Goal: Task Accomplishment & Management: Complete application form

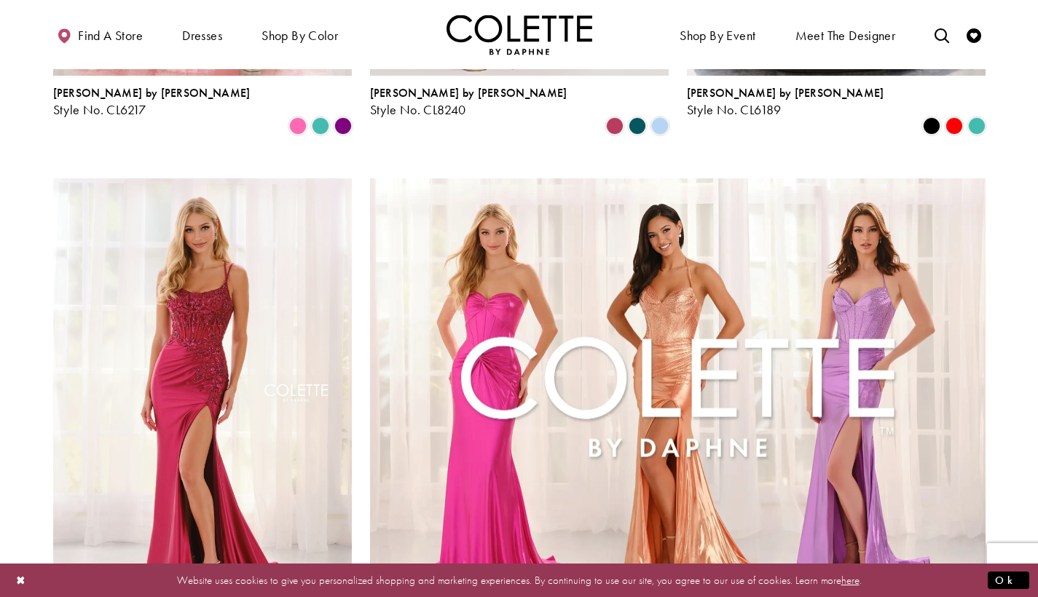
scroll to position [3258, 0]
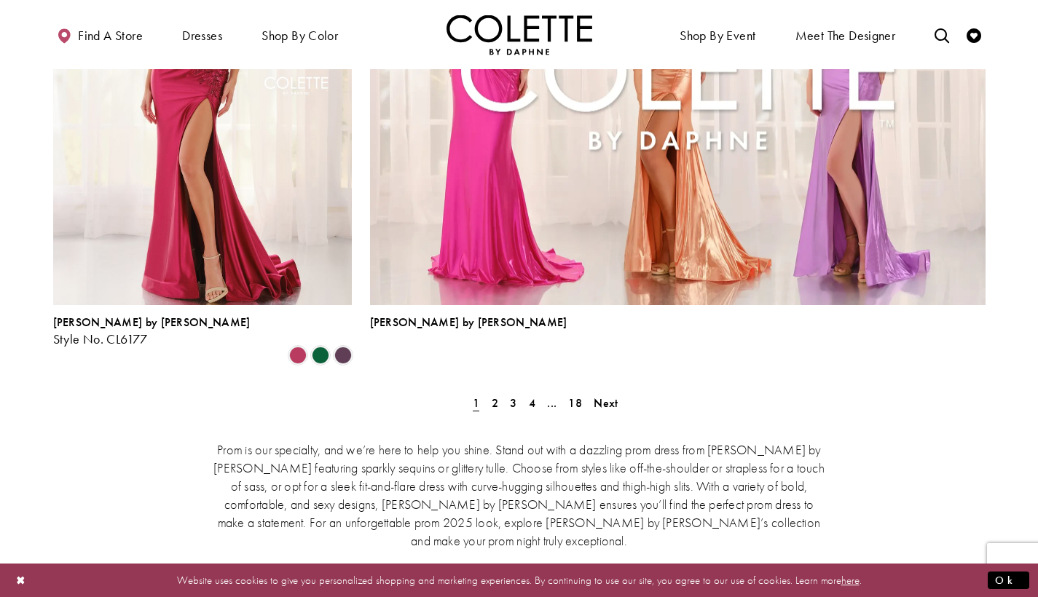
click at [494, 396] on span "2" at bounding box center [495, 403] width 7 height 15
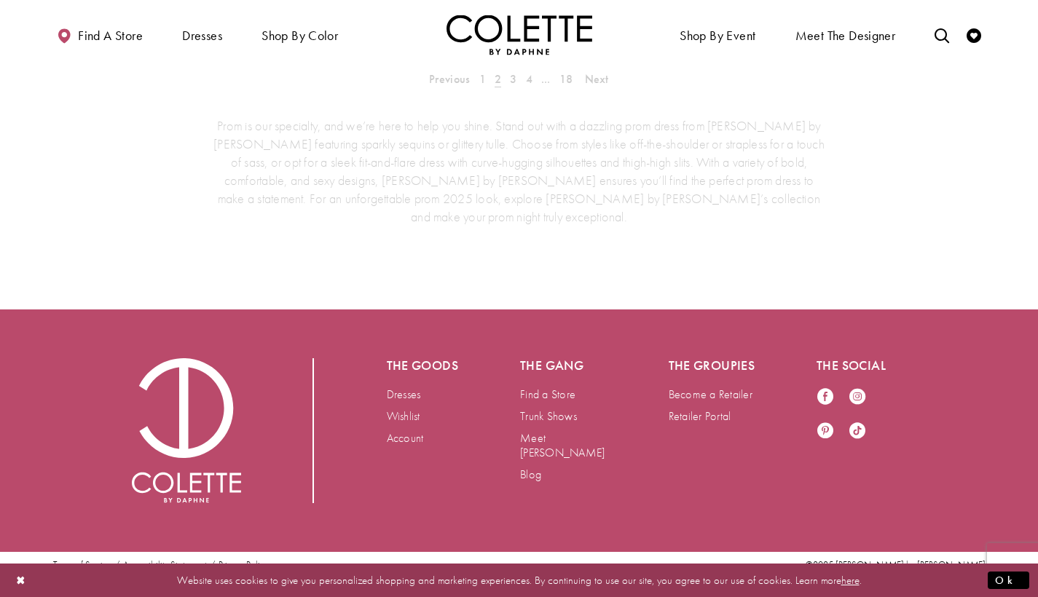
scroll to position [373, 0]
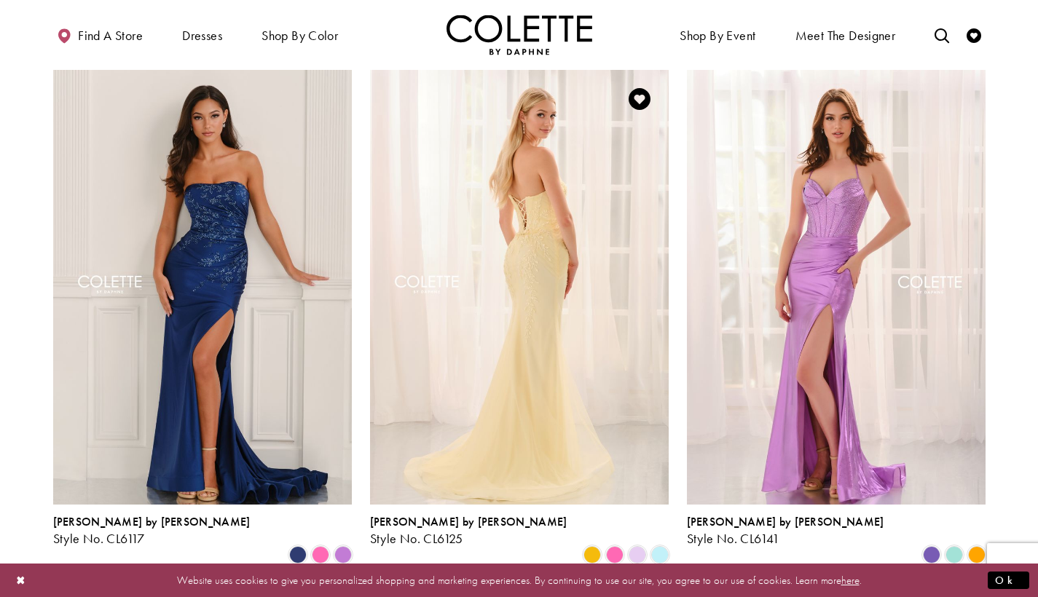
click at [136, 36] on span "Find a store" at bounding box center [110, 35] width 65 height 15
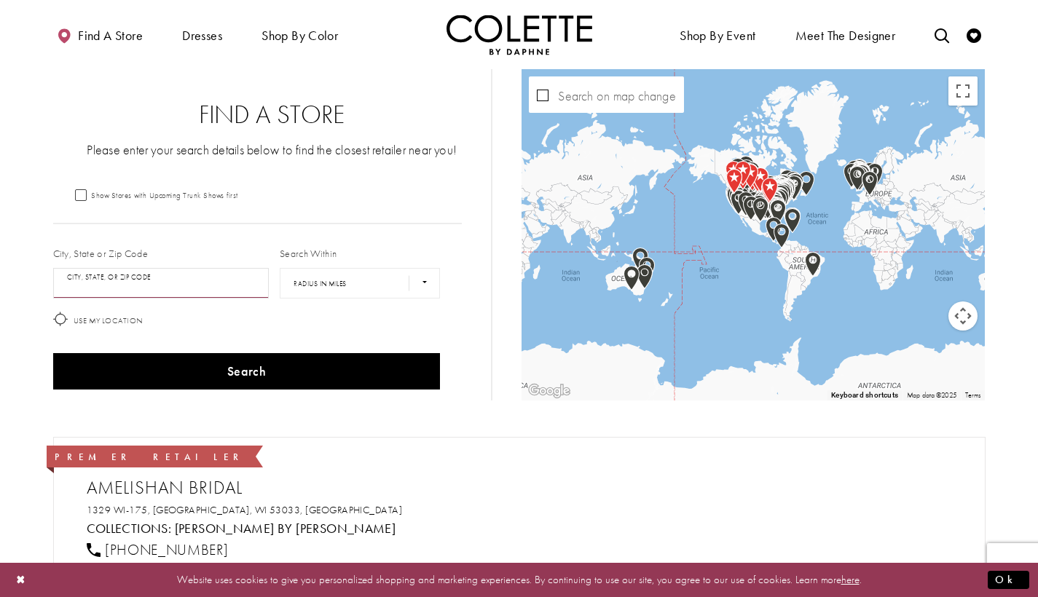
click at [182, 291] on input "City, State, or ZIP Code" at bounding box center [161, 283] width 216 height 31
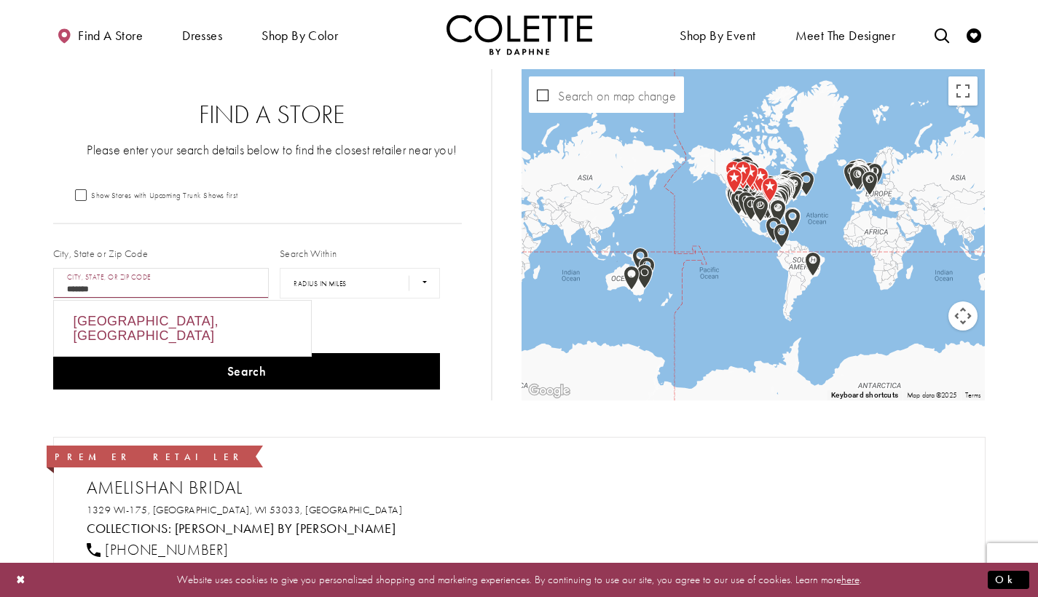
drag, startPoint x: 0, startPoint y: 0, endPoint x: 262, endPoint y: 329, distance: 420.0
click at [262, 329] on div "Québec City, QC G1V 3V4, Canada" at bounding box center [182, 328] width 257 height 55
type input "**********"
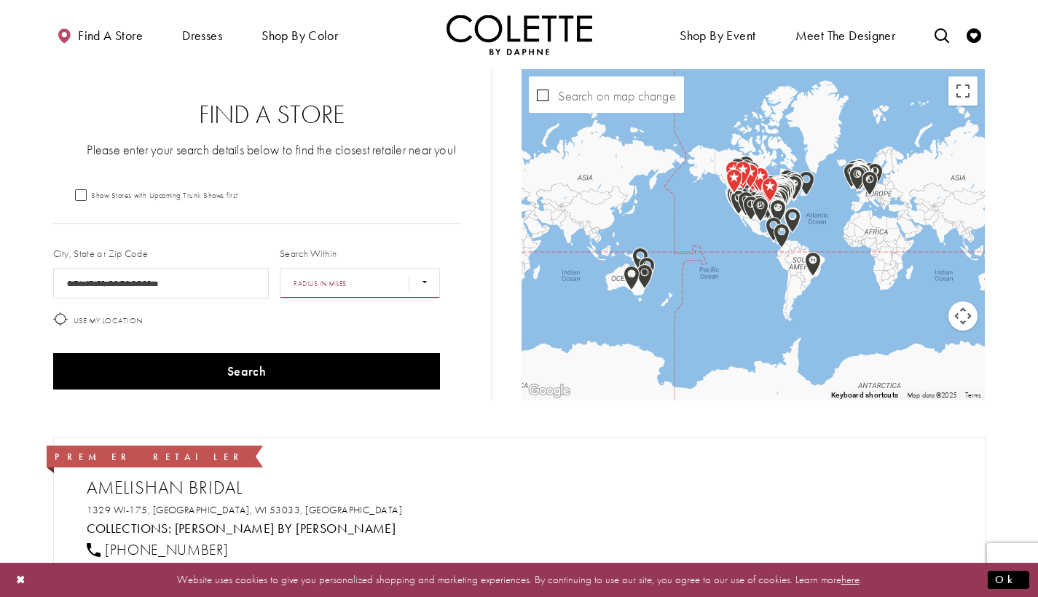
select select "******"
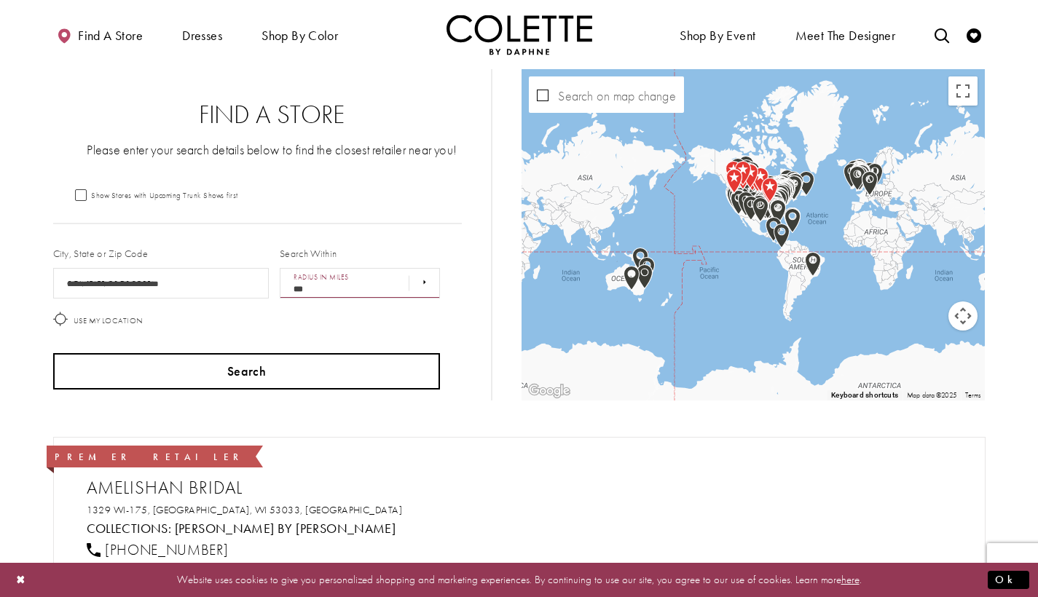
drag, startPoint x: 262, startPoint y: 329, endPoint x: 337, endPoint y: 369, distance: 85.4
click at [337, 369] on button "Search" at bounding box center [247, 371] width 388 height 36
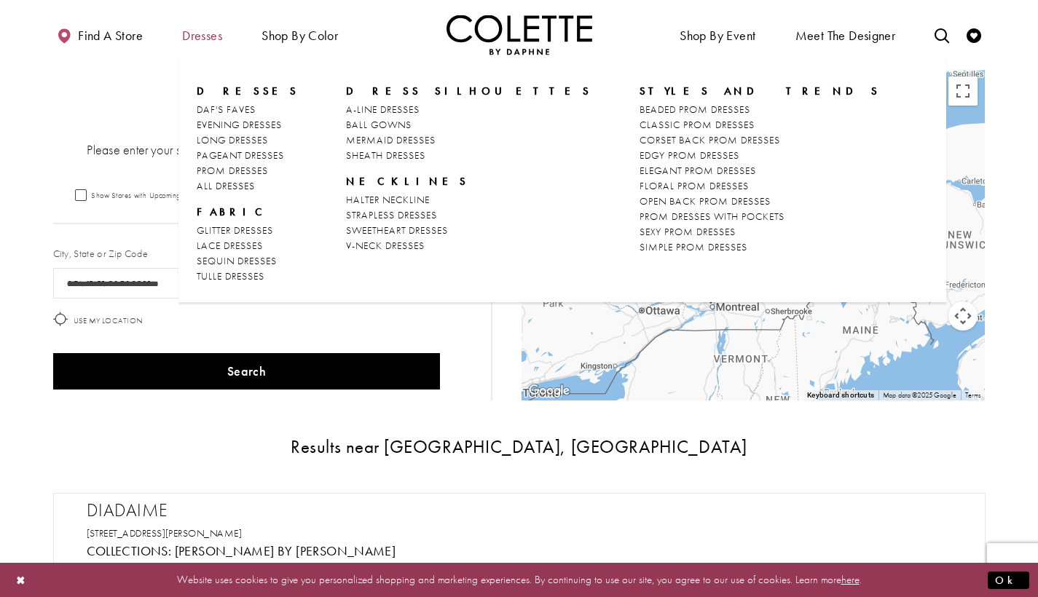
drag, startPoint x: 337, startPoint y: 369, endPoint x: 194, endPoint y: 40, distance: 358.9
click at [194, 40] on span "Dresses" at bounding box center [202, 35] width 40 height 15
drag, startPoint x: 194, startPoint y: 40, endPoint x: 226, endPoint y: 83, distance: 53.6
click at [226, 83] on ul "Dresses Occasion DAF'S FAVES EVENING DRESSES LONG DRESSES PAGEANT DRESSES" at bounding box center [562, 179] width 768 height 248
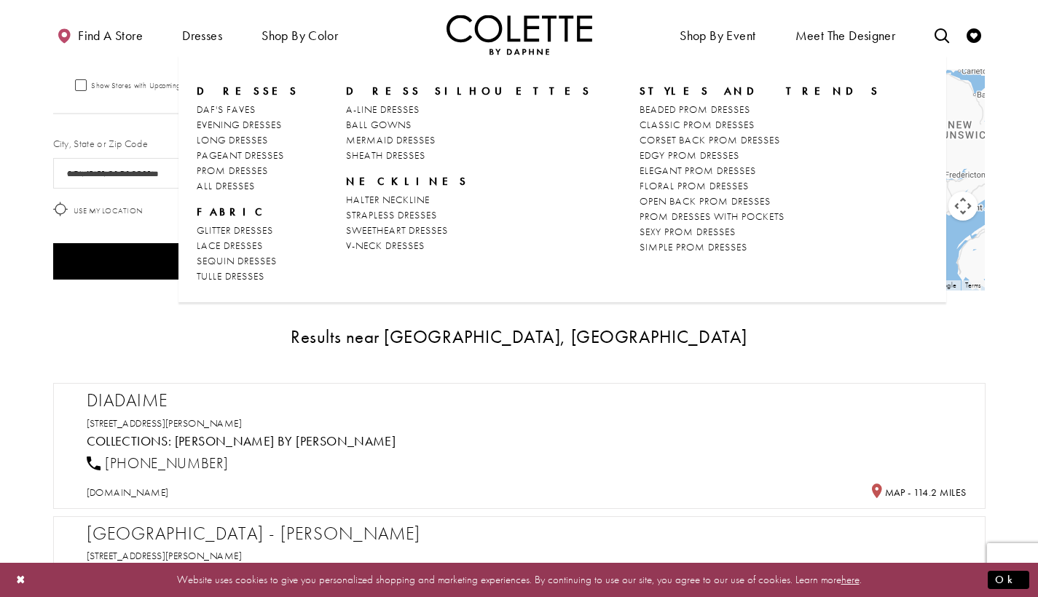
drag, startPoint x: 226, startPoint y: 83, endPoint x: 591, endPoint y: 90, distance: 365.1
click at [640, 90] on span "STYLES AND TRENDS" at bounding box center [760, 91] width 241 height 15
click at [485, 49] on img "Visit Home Page" at bounding box center [520, 35] width 146 height 40
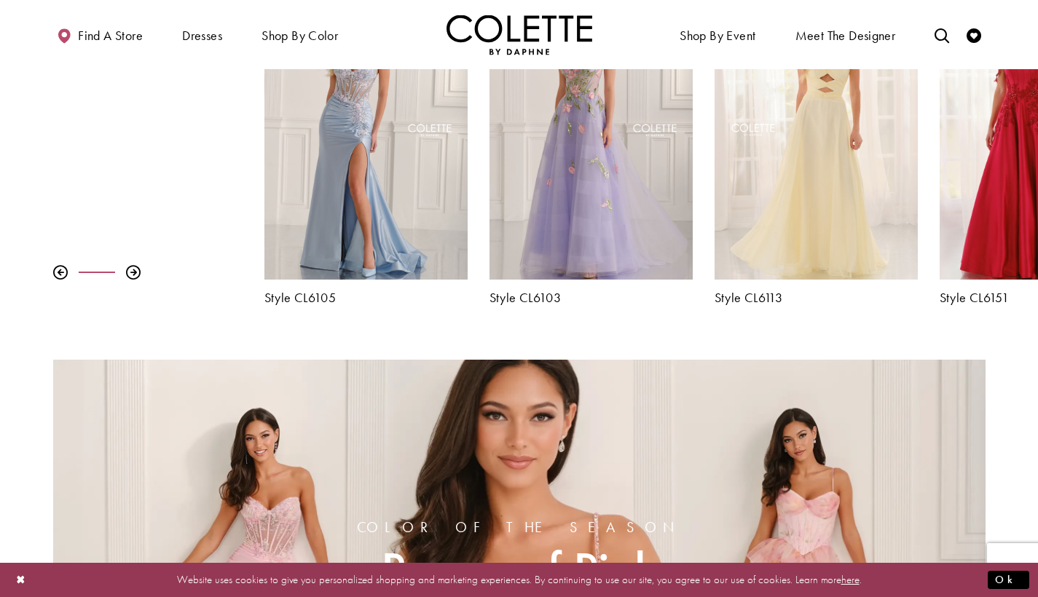
scroll to position [470, 0]
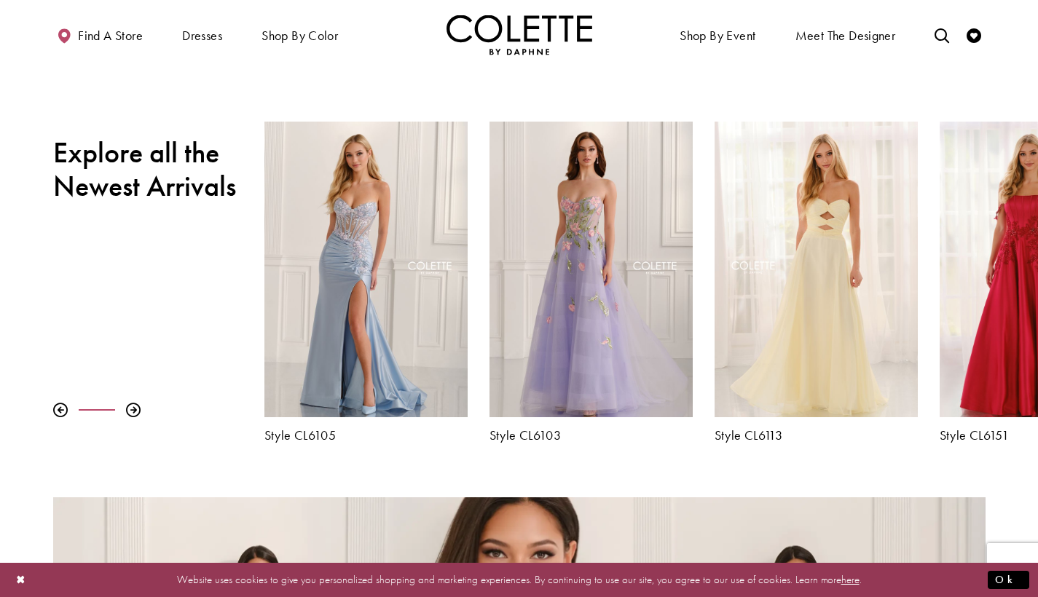
drag, startPoint x: 0, startPoint y: 0, endPoint x: 123, endPoint y: 408, distance: 426.2
click at [123, 408] on div at bounding box center [158, 410] width 211 height 15
click at [135, 412] on div at bounding box center [133, 410] width 15 height 15
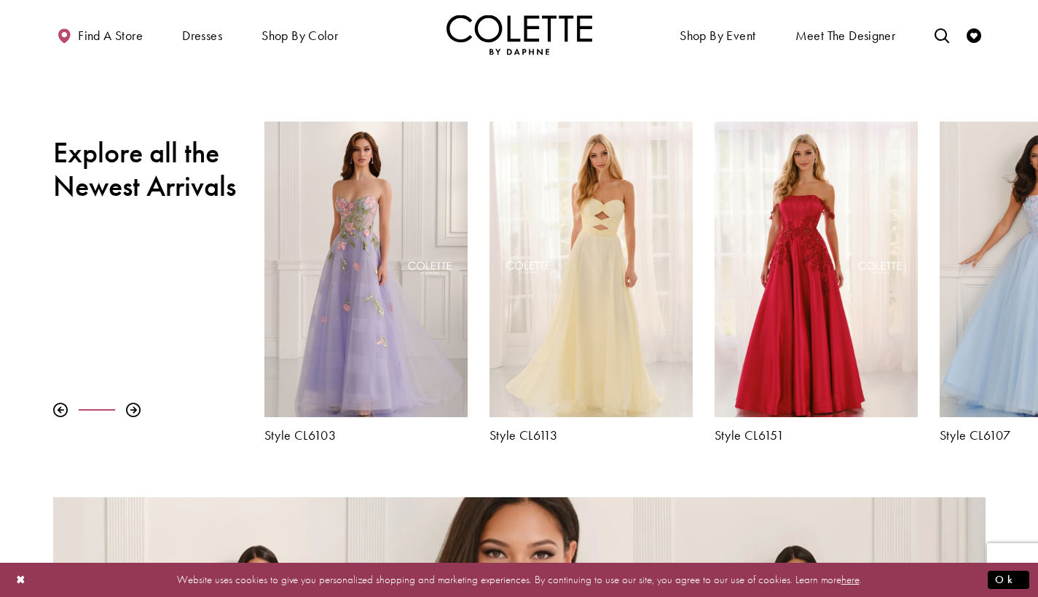
click at [134, 412] on div at bounding box center [133, 410] width 15 height 15
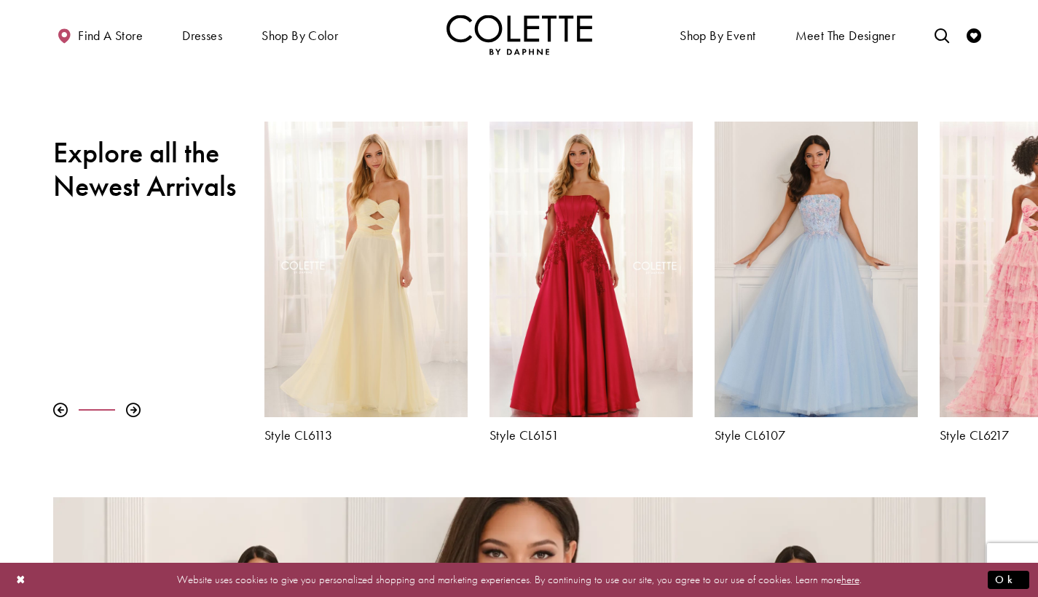
click at [134, 412] on div at bounding box center [133, 410] width 15 height 15
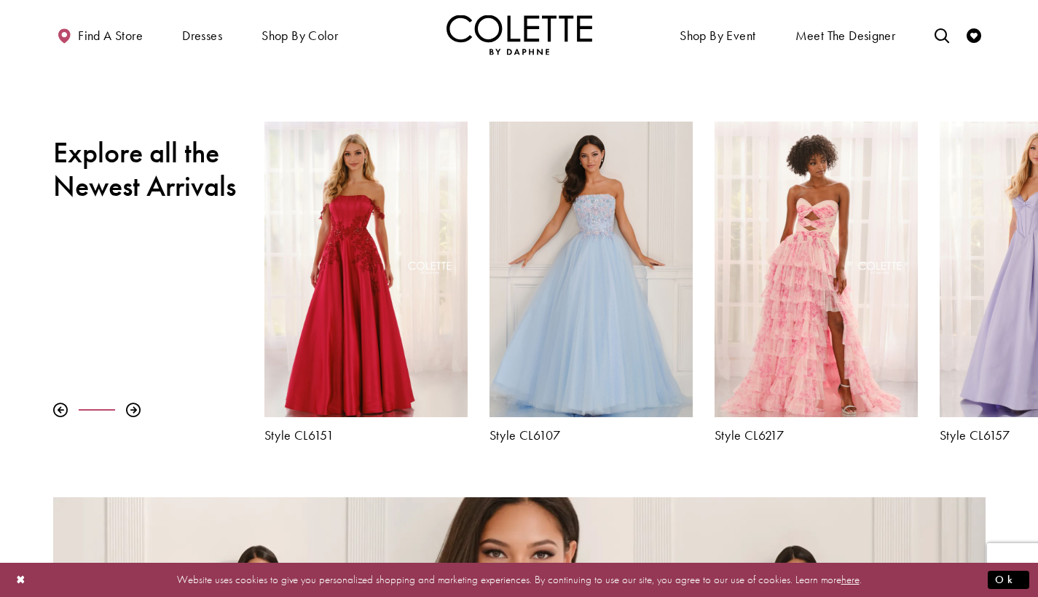
click at [134, 412] on div at bounding box center [133, 410] width 15 height 15
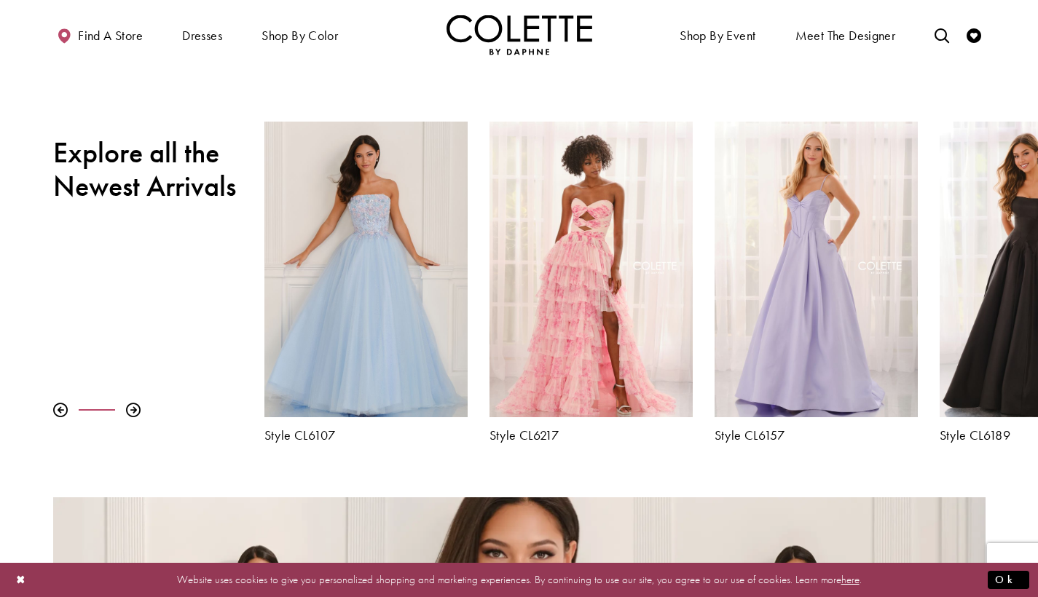
click at [134, 412] on div at bounding box center [133, 410] width 15 height 15
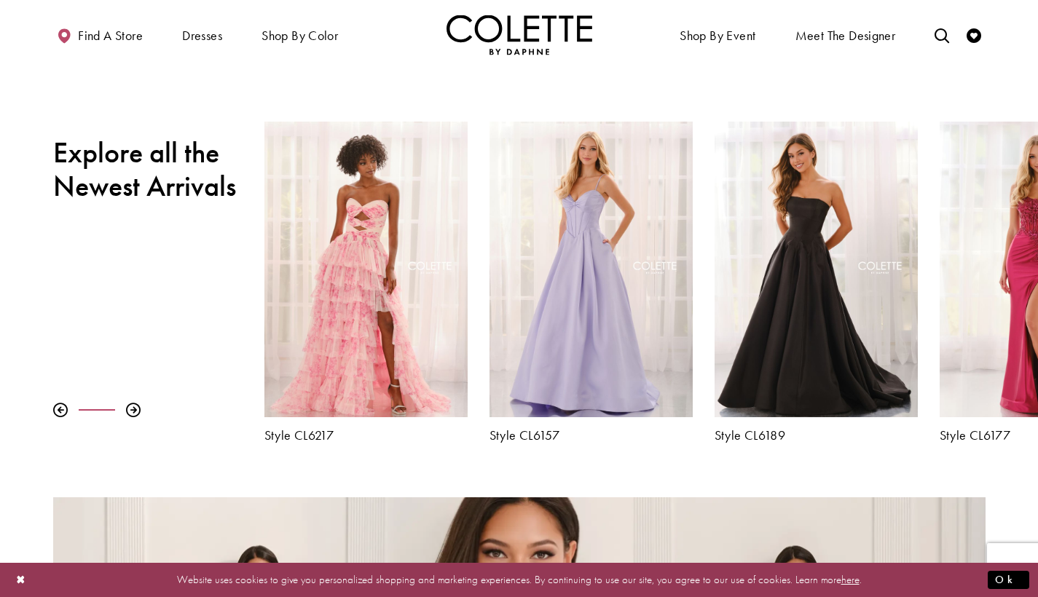
click at [134, 412] on div at bounding box center [133, 410] width 15 height 15
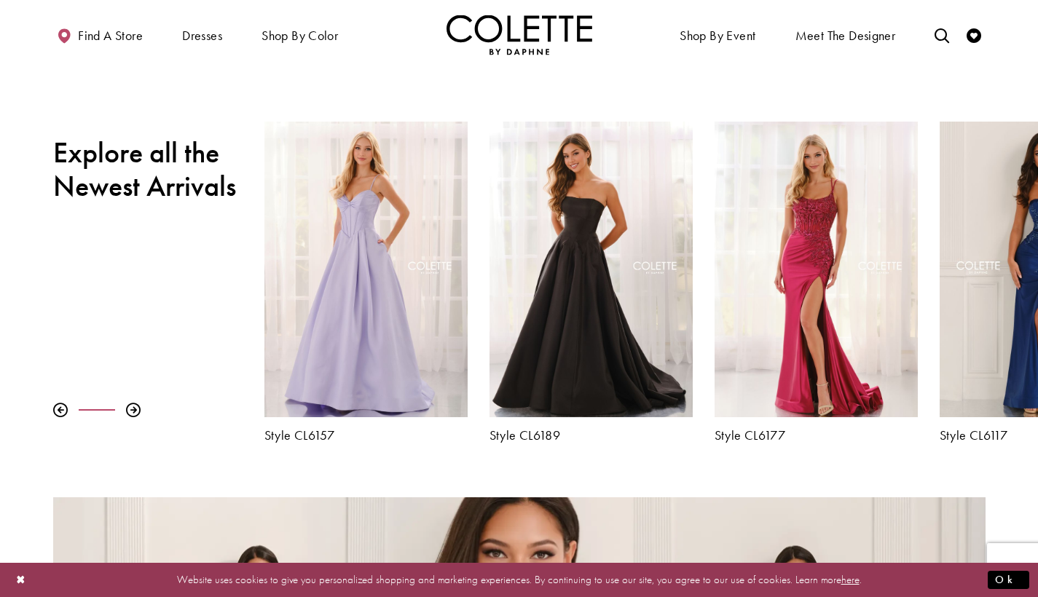
click at [134, 412] on div at bounding box center [133, 410] width 15 height 15
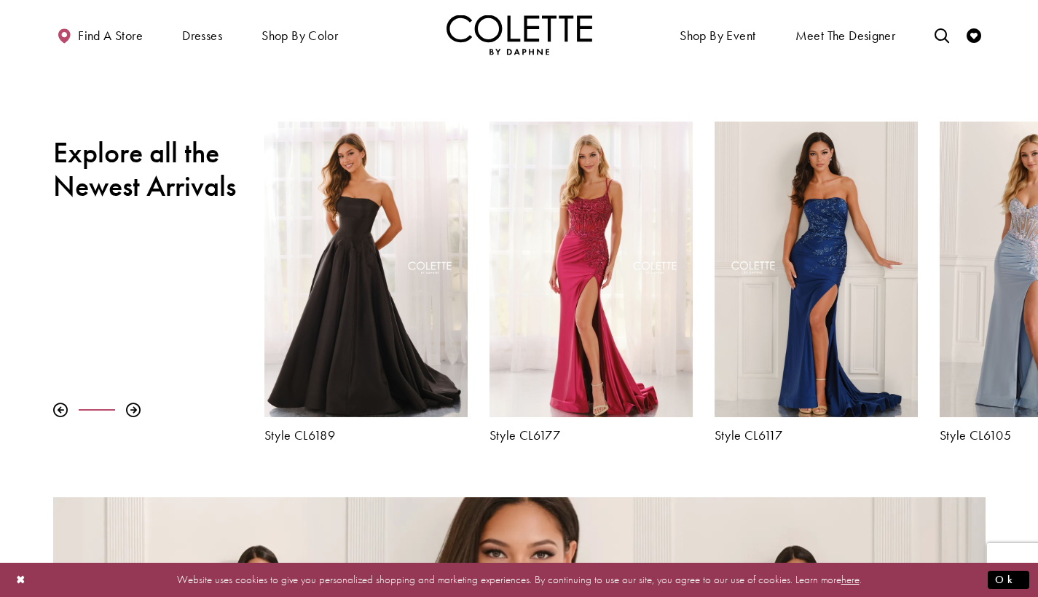
click at [134, 412] on div at bounding box center [133, 410] width 15 height 15
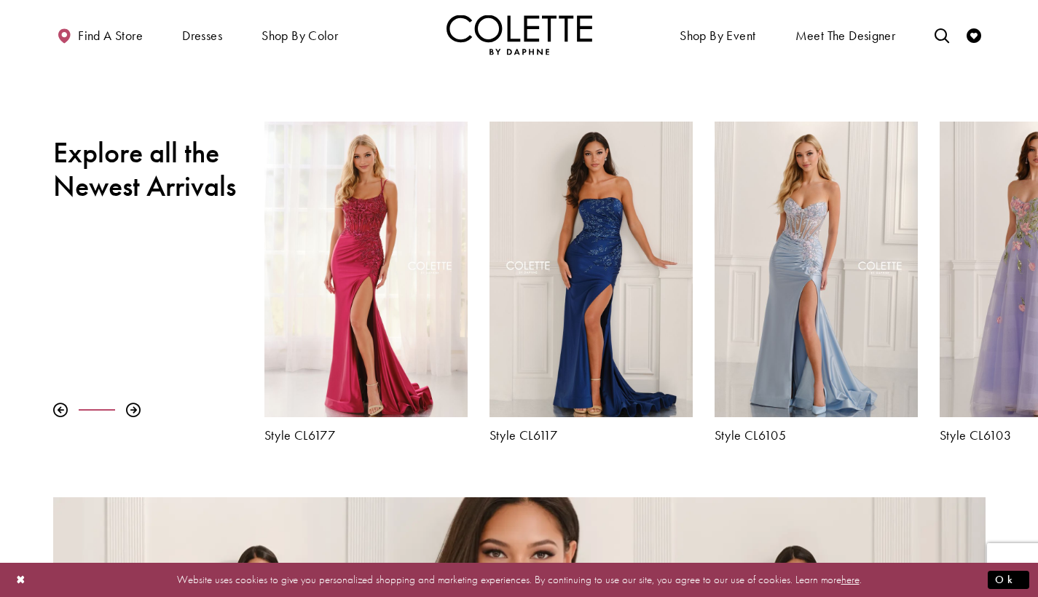
click at [134, 412] on div at bounding box center [133, 410] width 15 height 15
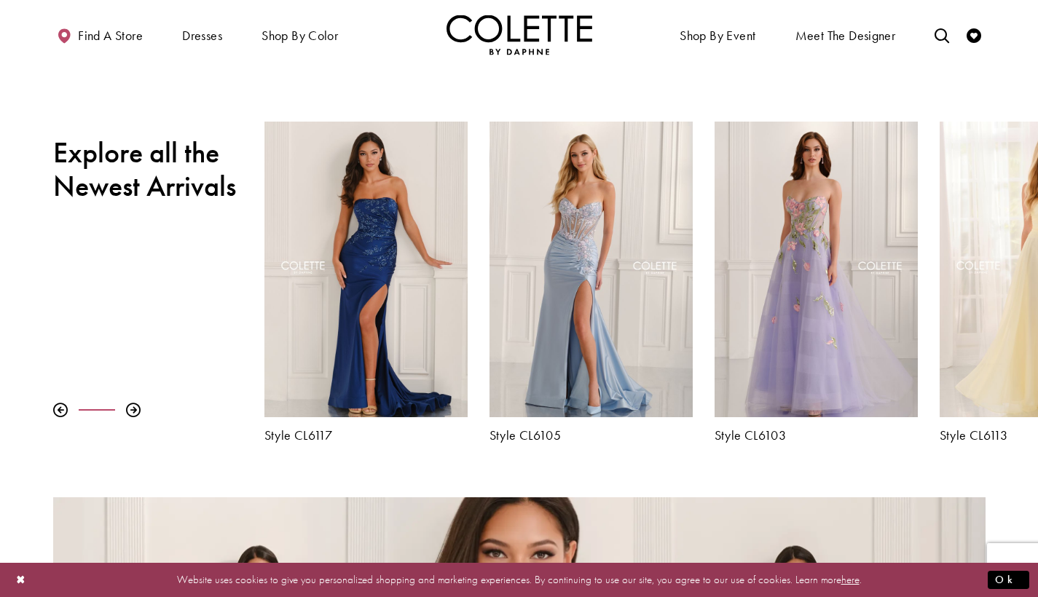
click at [134, 412] on div at bounding box center [133, 410] width 15 height 15
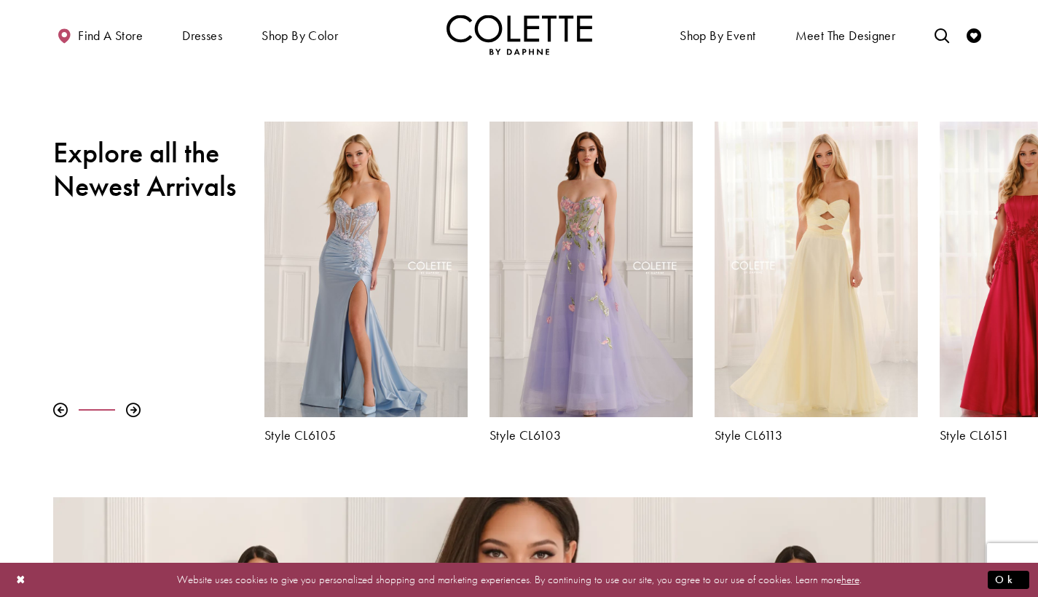
click at [134, 412] on div at bounding box center [133, 410] width 15 height 15
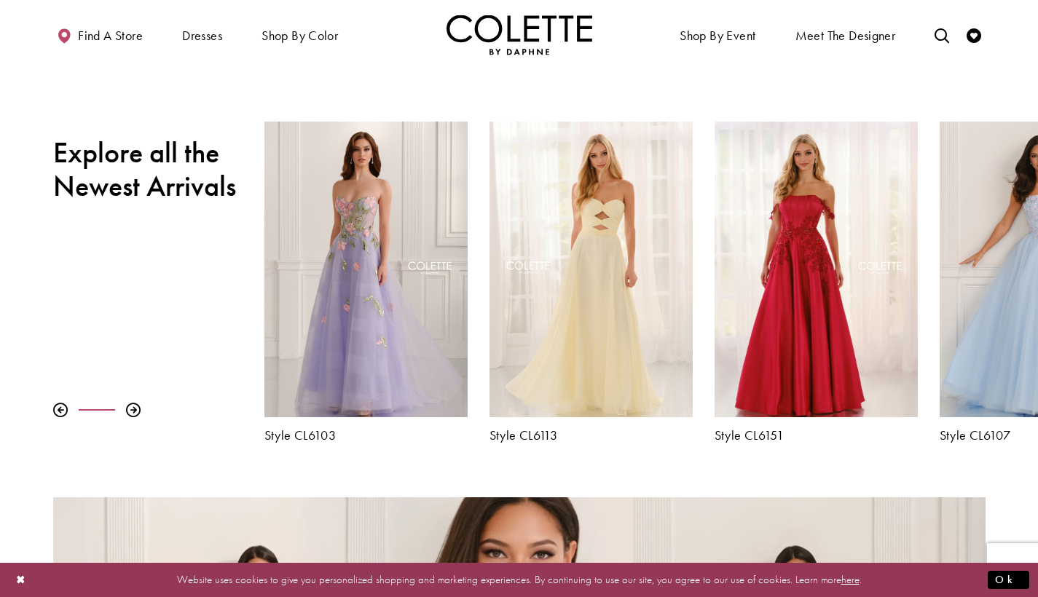
click at [134, 412] on div at bounding box center [133, 410] width 15 height 15
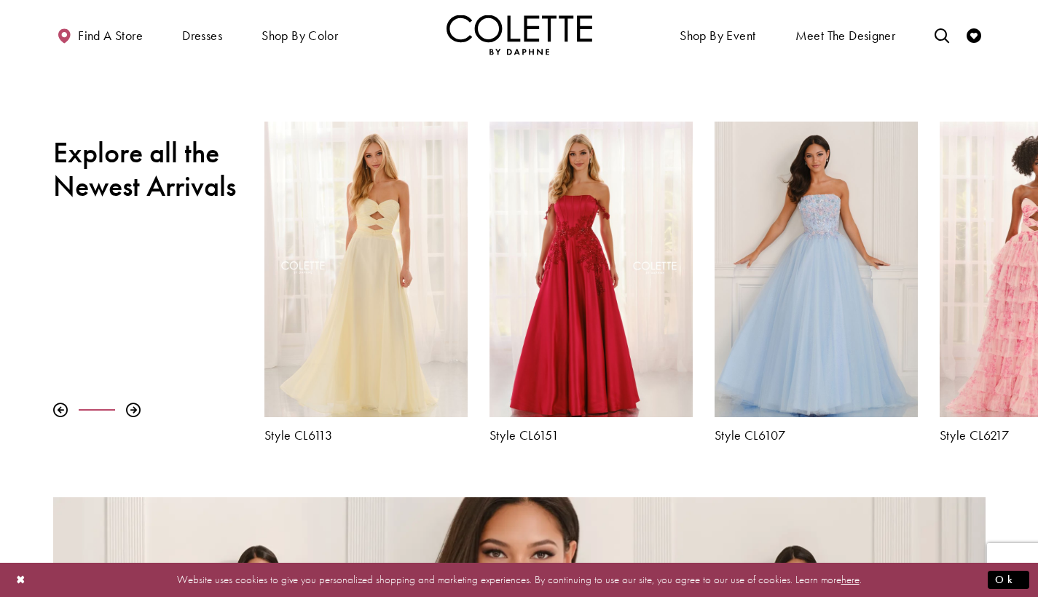
click at [134, 412] on div at bounding box center [133, 410] width 15 height 15
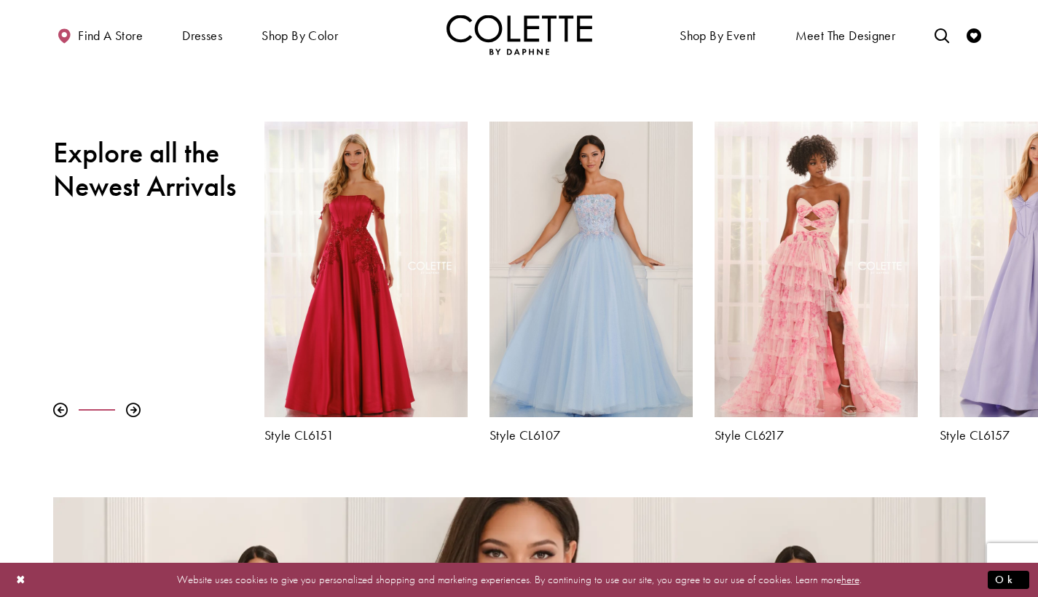
scroll to position [952, 0]
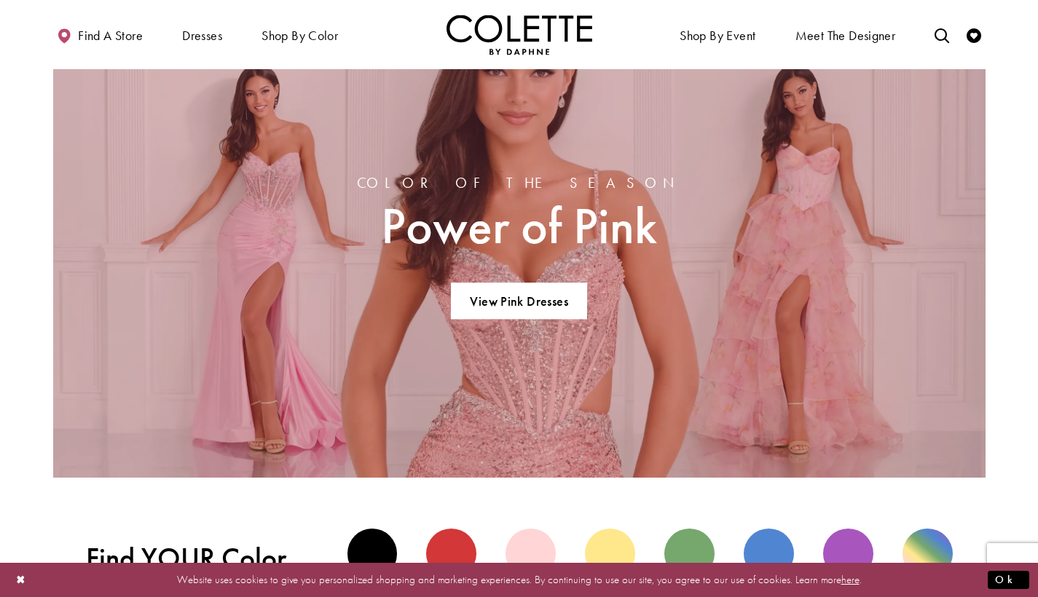
click at [536, 296] on link "View Pink Dresses" at bounding box center [519, 301] width 136 height 36
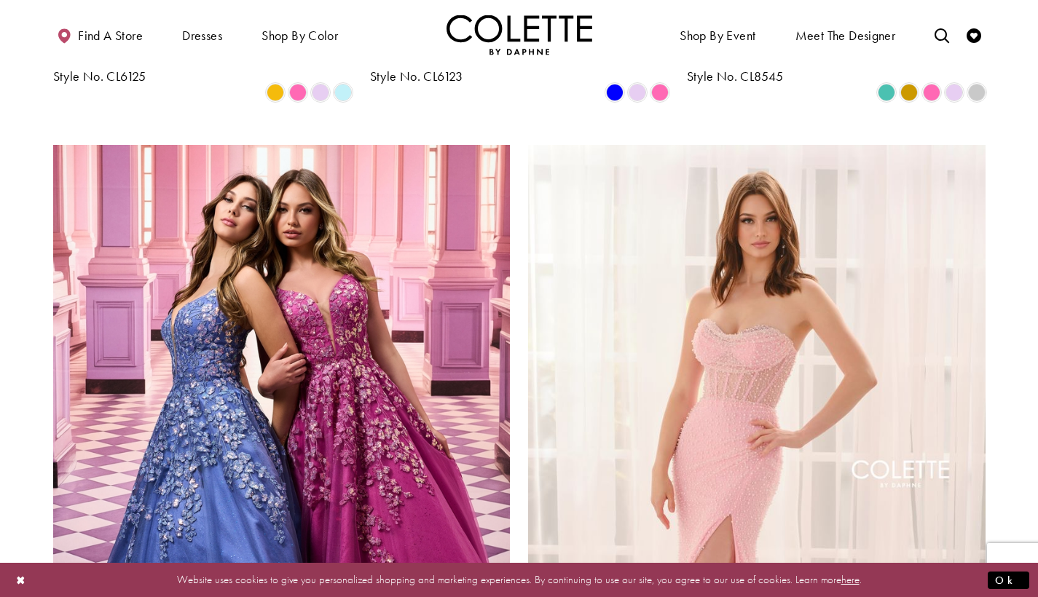
scroll to position [2705, 0]
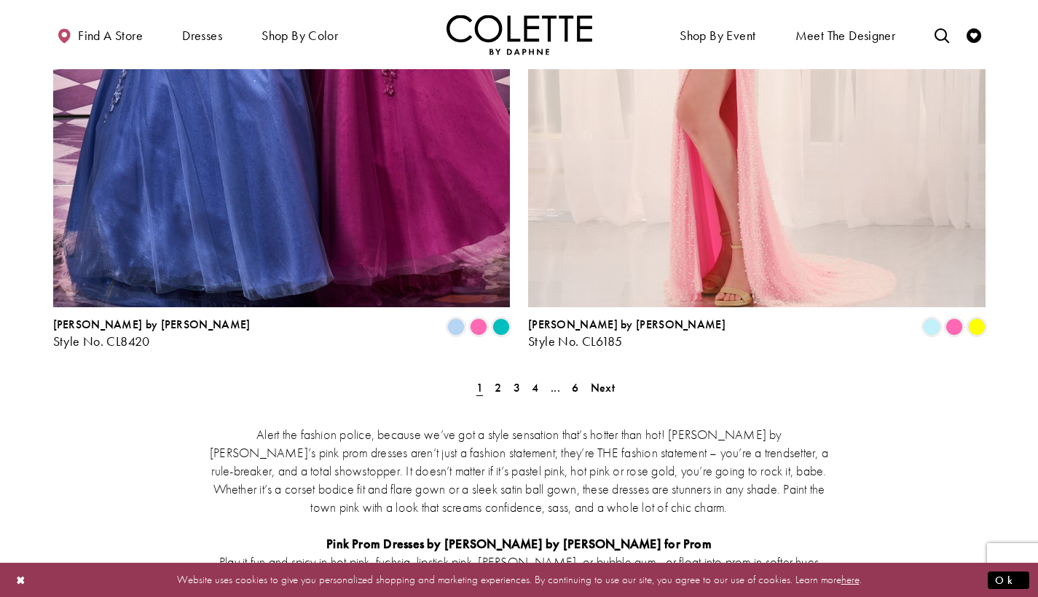
click at [501, 380] on span "2" at bounding box center [498, 387] width 7 height 15
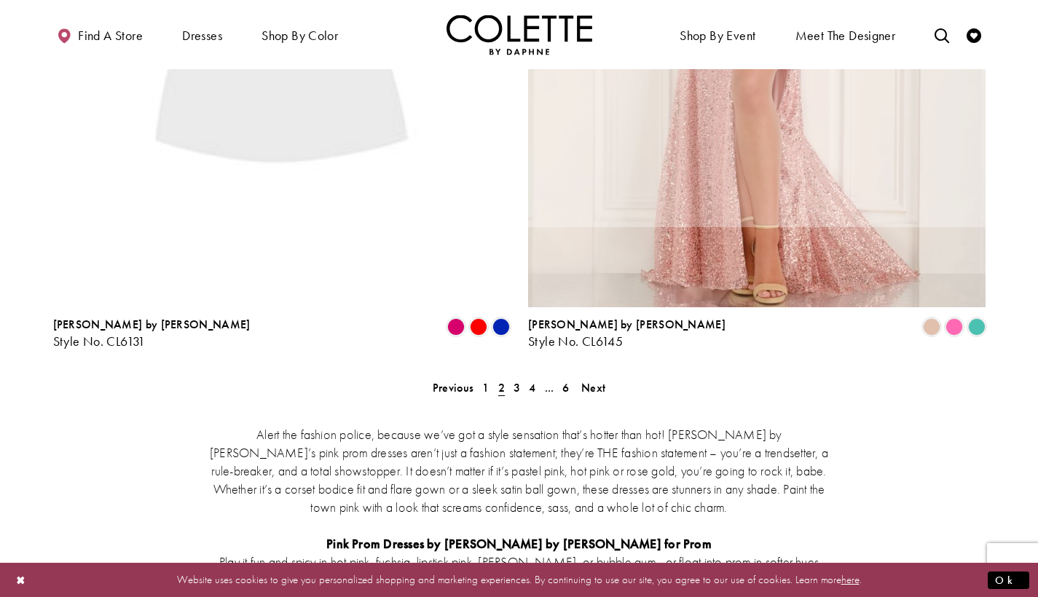
scroll to position [78, 0]
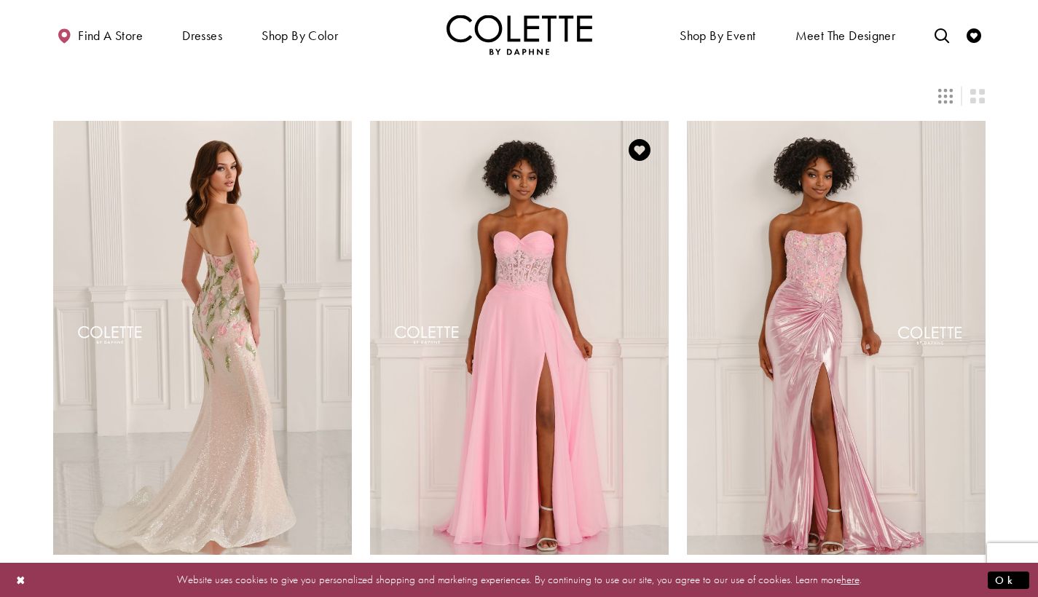
drag, startPoint x: 501, startPoint y: 270, endPoint x: 497, endPoint y: 231, distance: 38.8
click at [497, 231] on img "Visit Colette by Daphne Style No. CL6115 Page" at bounding box center [519, 338] width 299 height 434
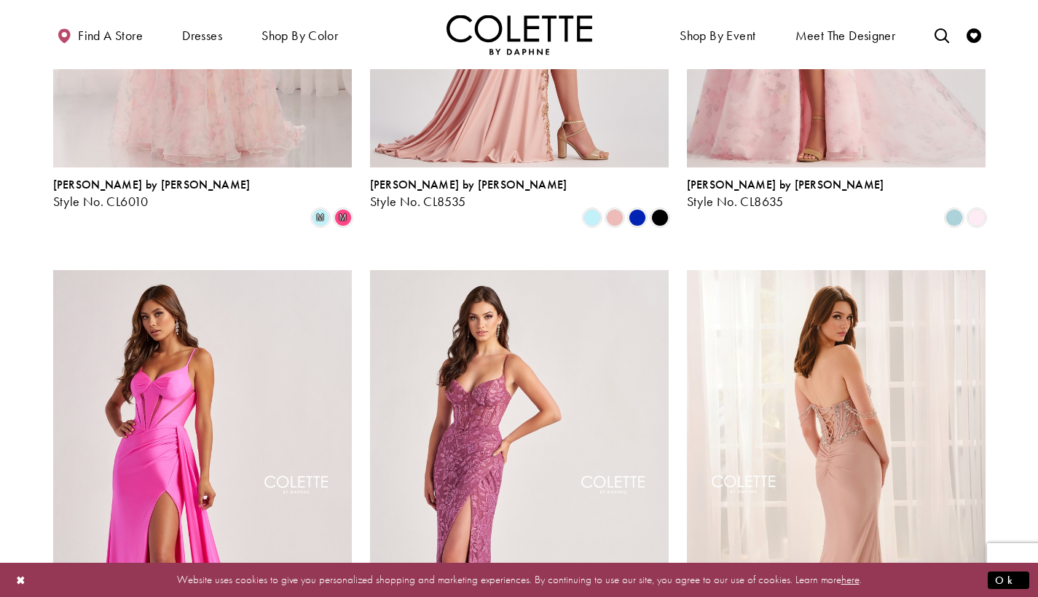
scroll to position [1642, 0]
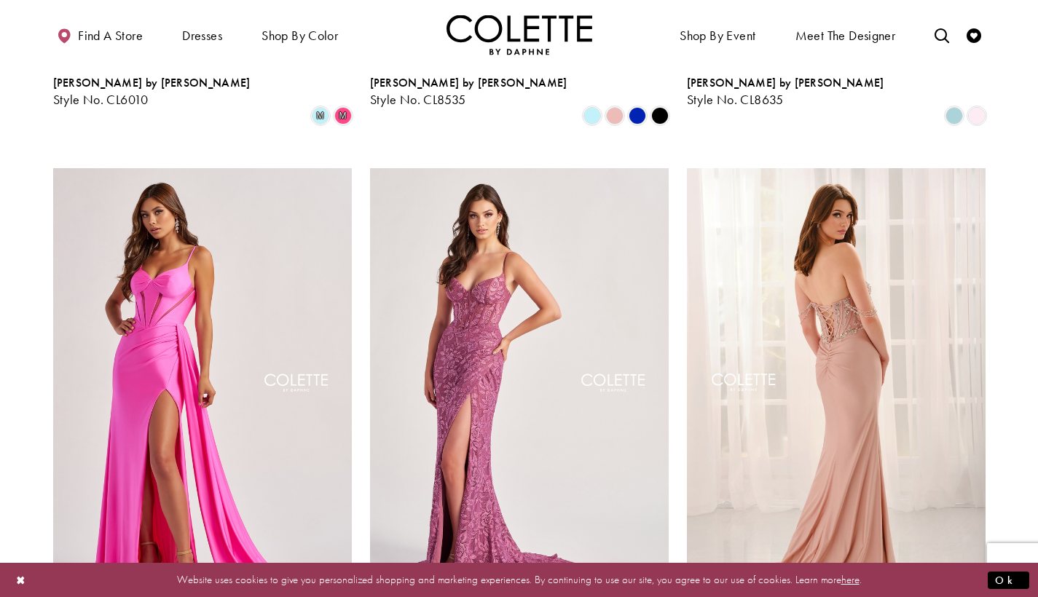
click at [560, 376] on img "Visit Colette by Daphne Style No. CL8405 Page" at bounding box center [519, 385] width 299 height 434
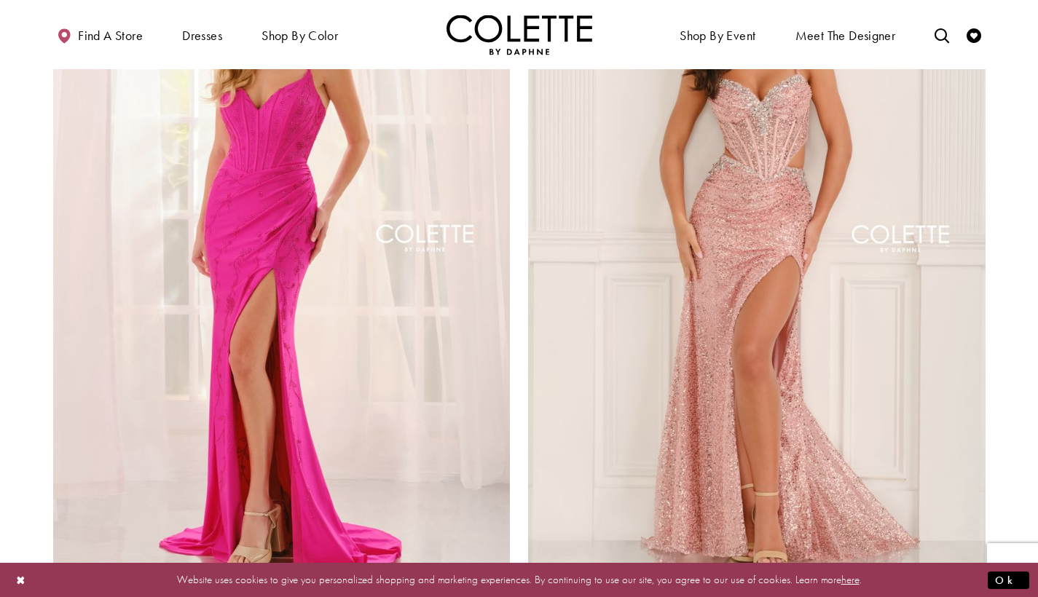
scroll to position [2613, 0]
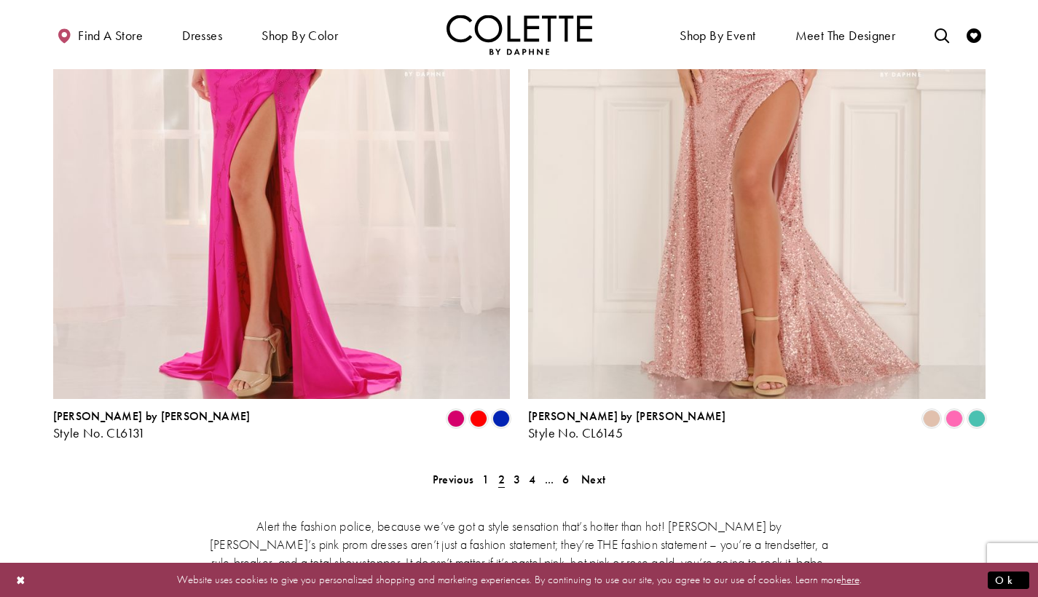
click at [515, 472] on span "3" at bounding box center [517, 479] width 7 height 15
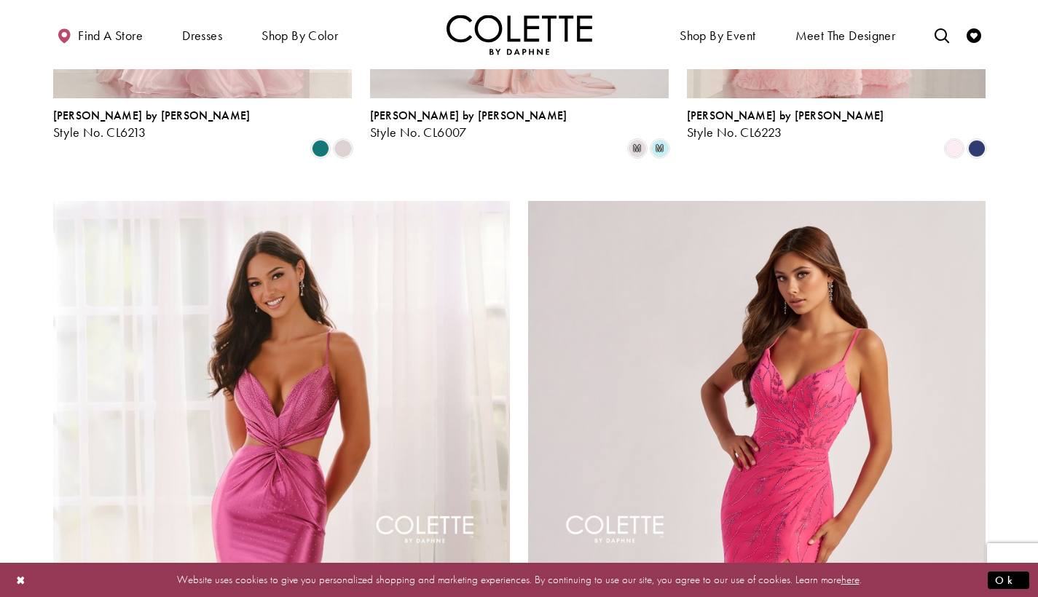
scroll to position [2643, 0]
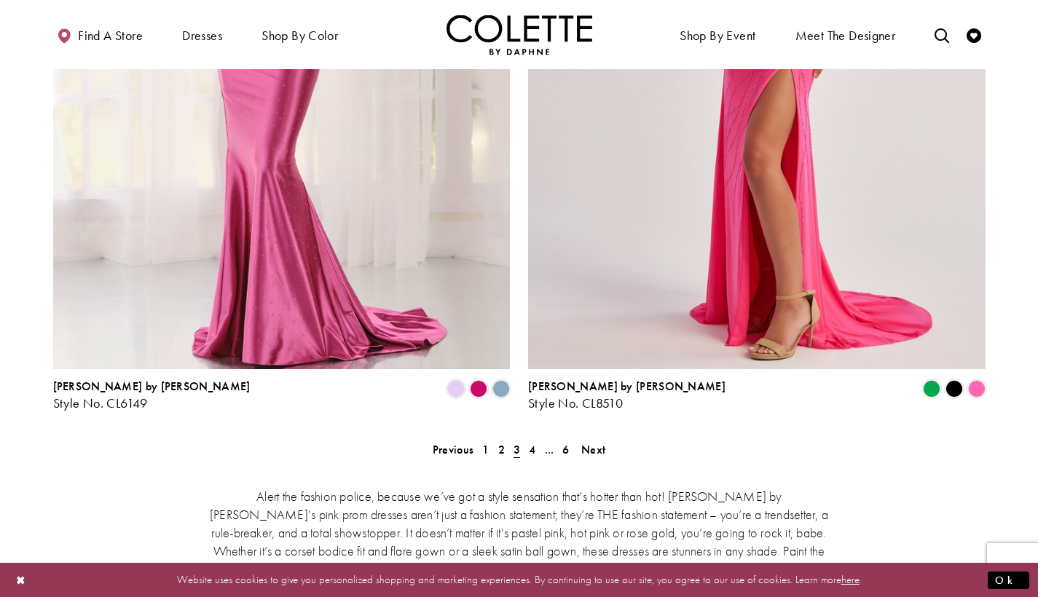
click at [532, 442] on span "4" at bounding box center [532, 449] width 7 height 15
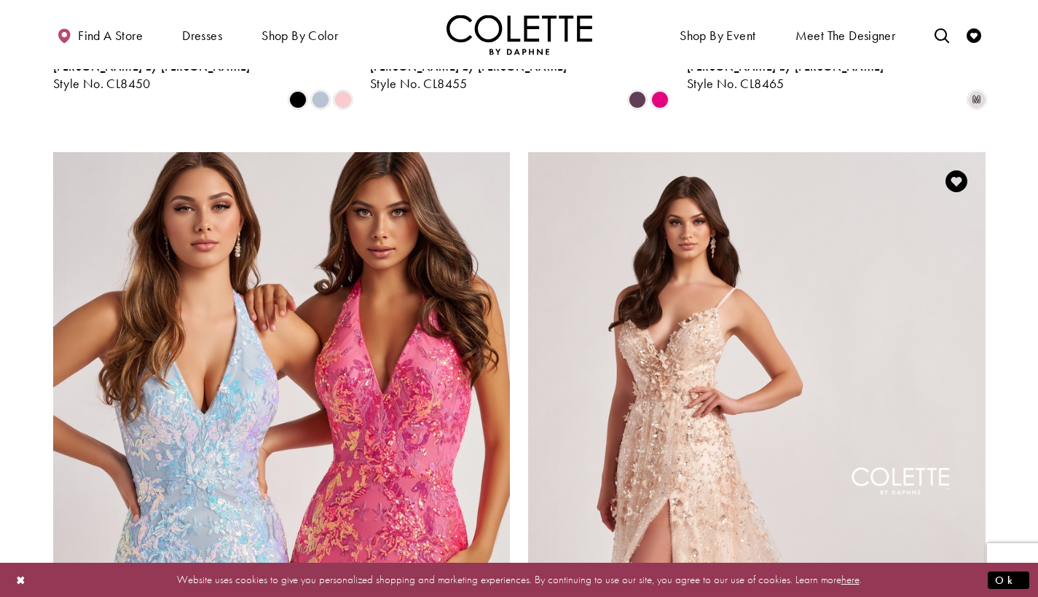
scroll to position [2496, 0]
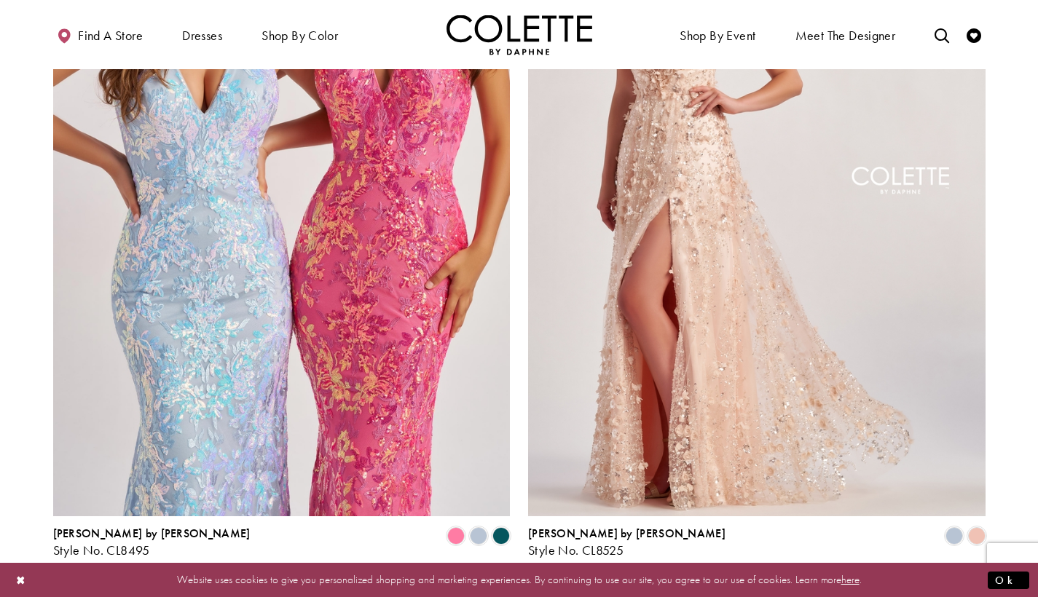
click at [549, 589] on span "5" at bounding box center [550, 596] width 7 height 15
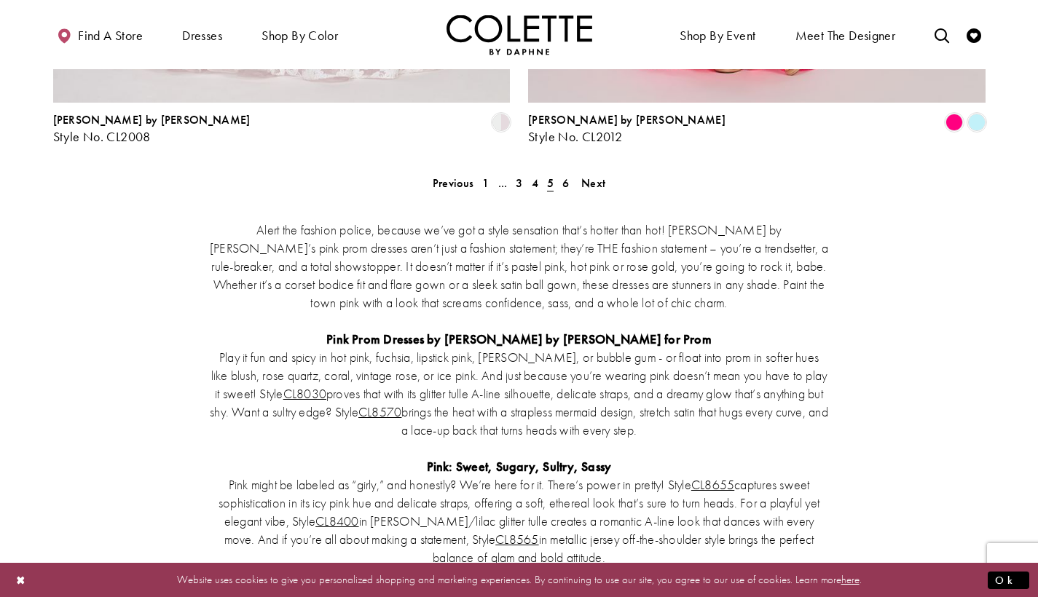
scroll to position [3325, 0]
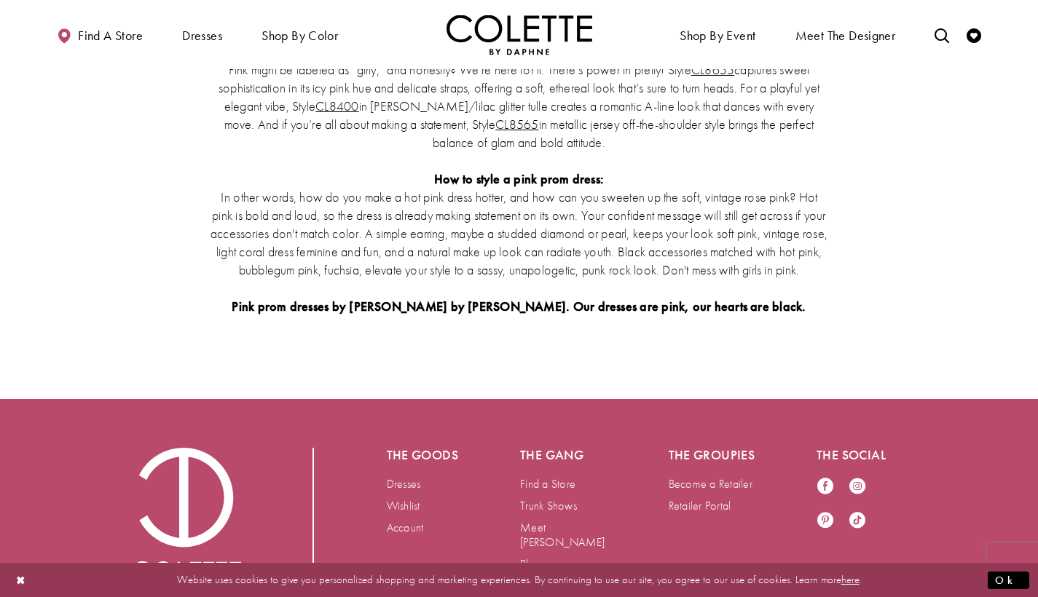
click at [726, 476] on link "Become a Retailer" at bounding box center [711, 483] width 84 height 15
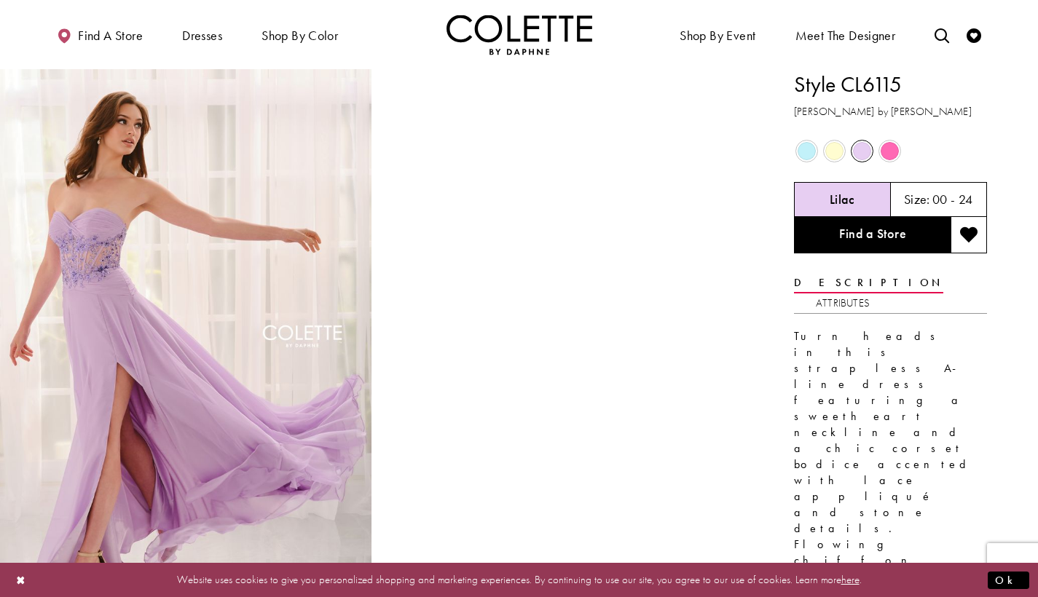
drag, startPoint x: 0, startPoint y: 0, endPoint x: 887, endPoint y: 152, distance: 899.5
click at [887, 152] on span "Product color controls state depends on size chosen" at bounding box center [890, 151] width 18 height 18
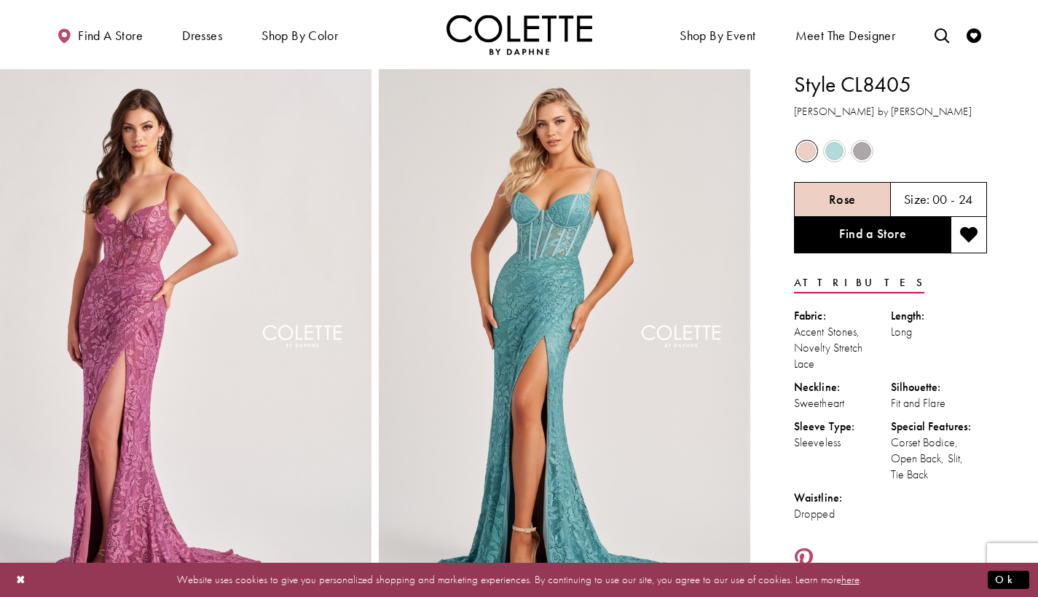
click at [833, 162] on div "Out of Stock" at bounding box center [834, 150] width 25 height 25
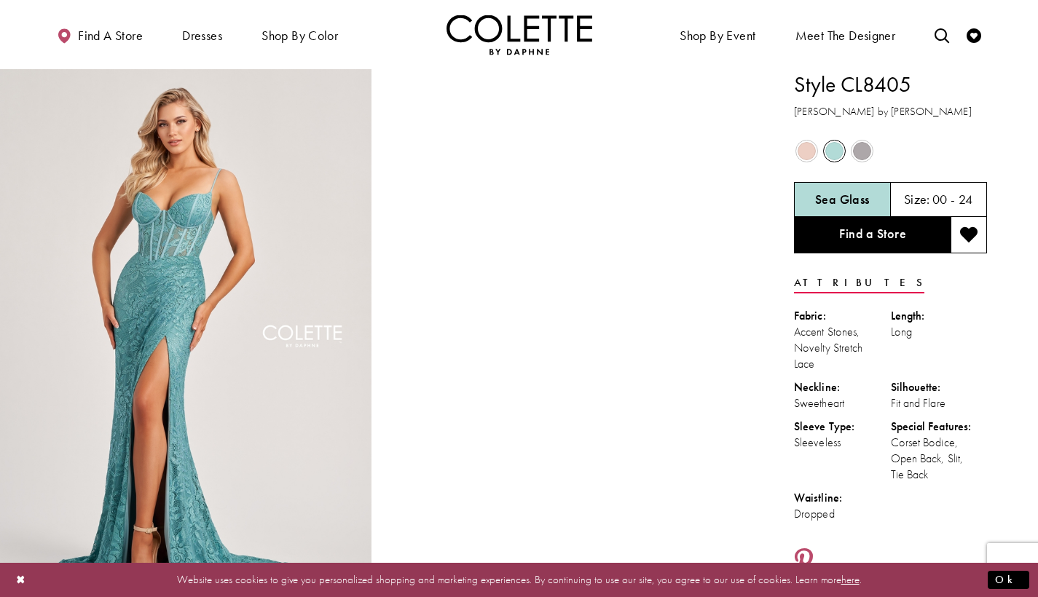
click at [858, 152] on span "Product color controls state depends on size chosen" at bounding box center [862, 151] width 18 height 18
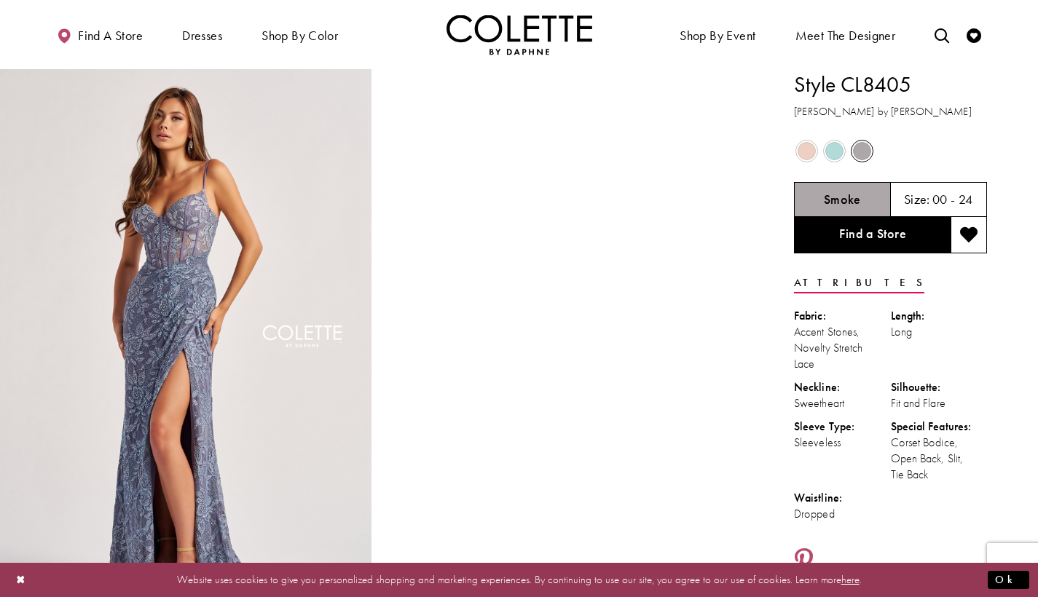
click at [853, 146] on span "Product color controls state depends on size chosen" at bounding box center [862, 151] width 18 height 18
click at [835, 151] on span "Product color controls state depends on size chosen" at bounding box center [834, 151] width 18 height 18
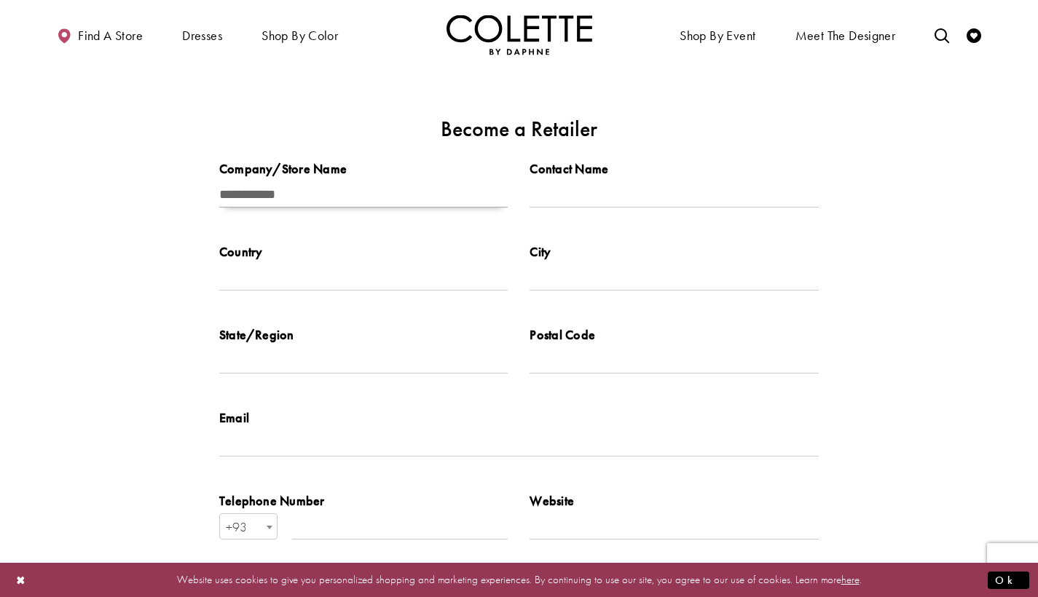
type input "**********"
drag, startPoint x: 0, startPoint y: 0, endPoint x: 599, endPoint y: 197, distance: 630.6
type input "**********"
type input "******"
click at [569, 258] on label "City" at bounding box center [674, 251] width 289 height 17
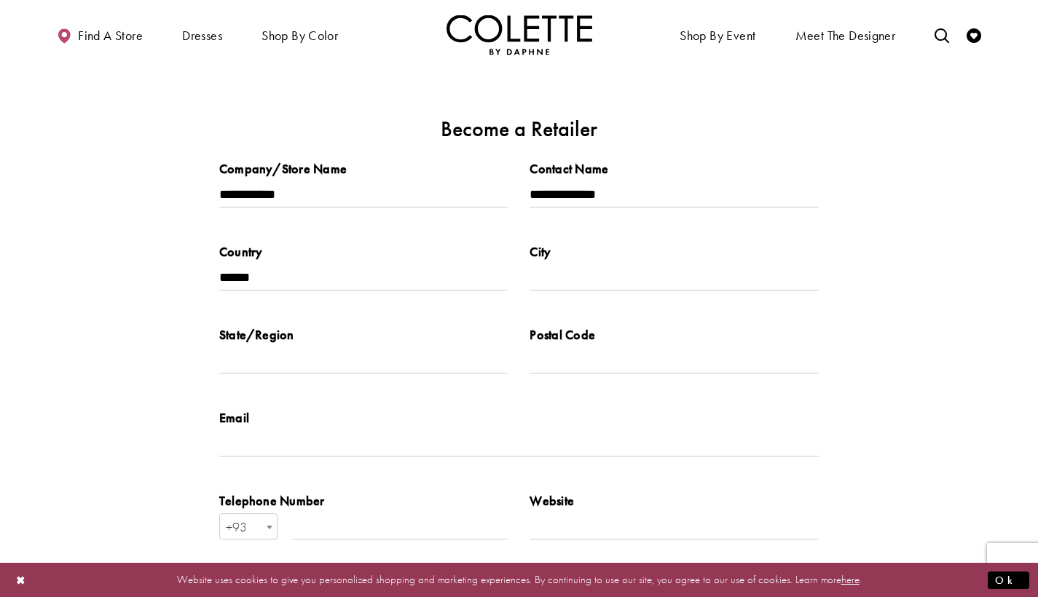
drag, startPoint x: 599, startPoint y: 197, endPoint x: 570, endPoint y: 264, distance: 72.8
click at [570, 264] on div "City" at bounding box center [674, 267] width 289 height 48
type input "******"
drag, startPoint x: 570, startPoint y: 264, endPoint x: 291, endPoint y: 362, distance: 296.3
type input "******"
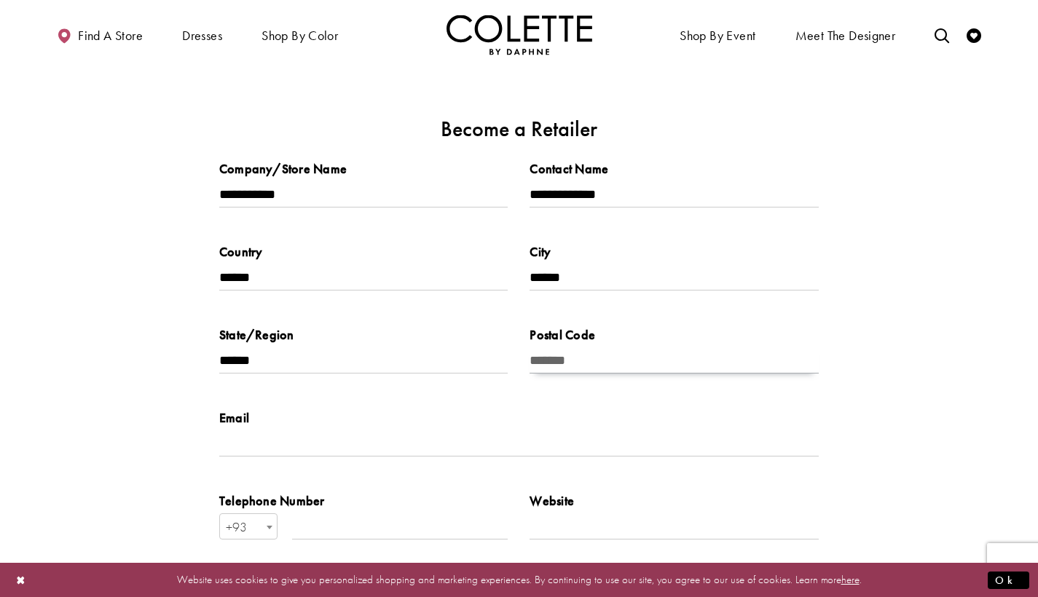
type input "*******"
click at [442, 420] on label "Email" at bounding box center [519, 417] width 600 height 17
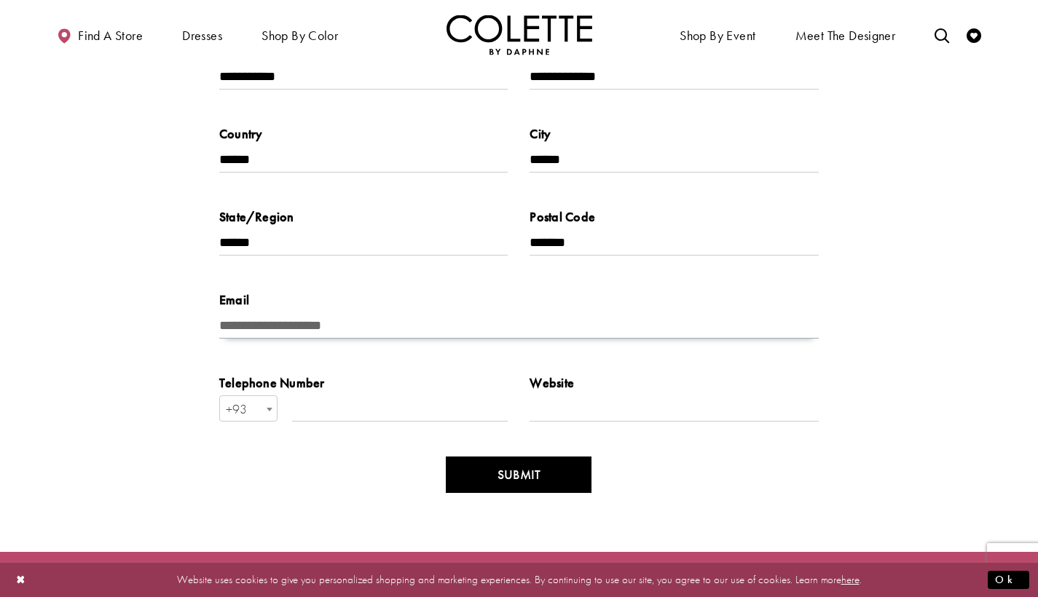
type input "**********"
drag, startPoint x: 435, startPoint y: 441, endPoint x: 229, endPoint y: 404, distance: 208.8
click at [229, 404] on span "+93" at bounding box center [248, 409] width 57 height 26
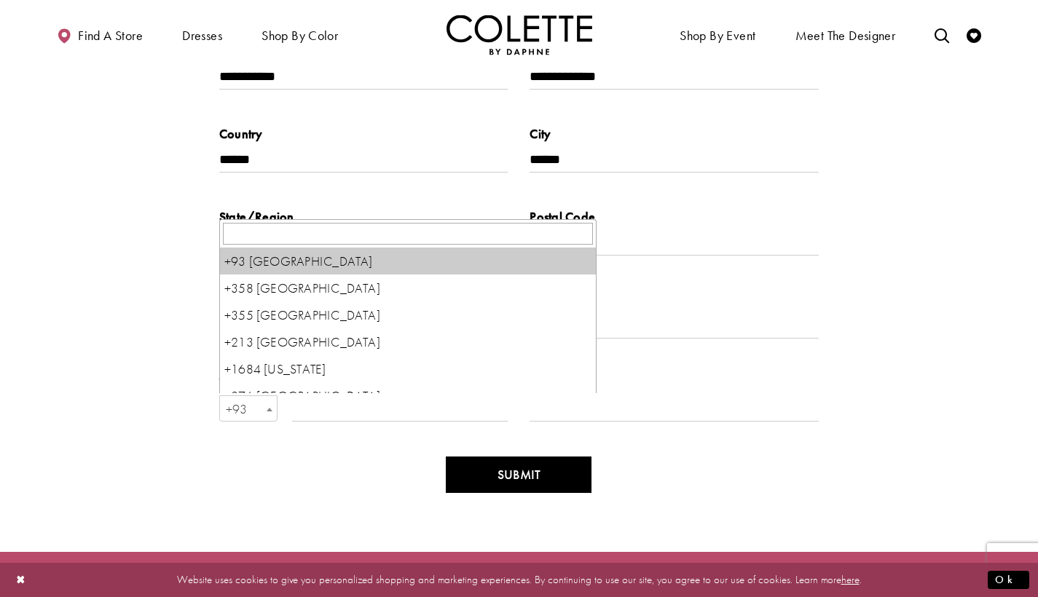
type input "*"
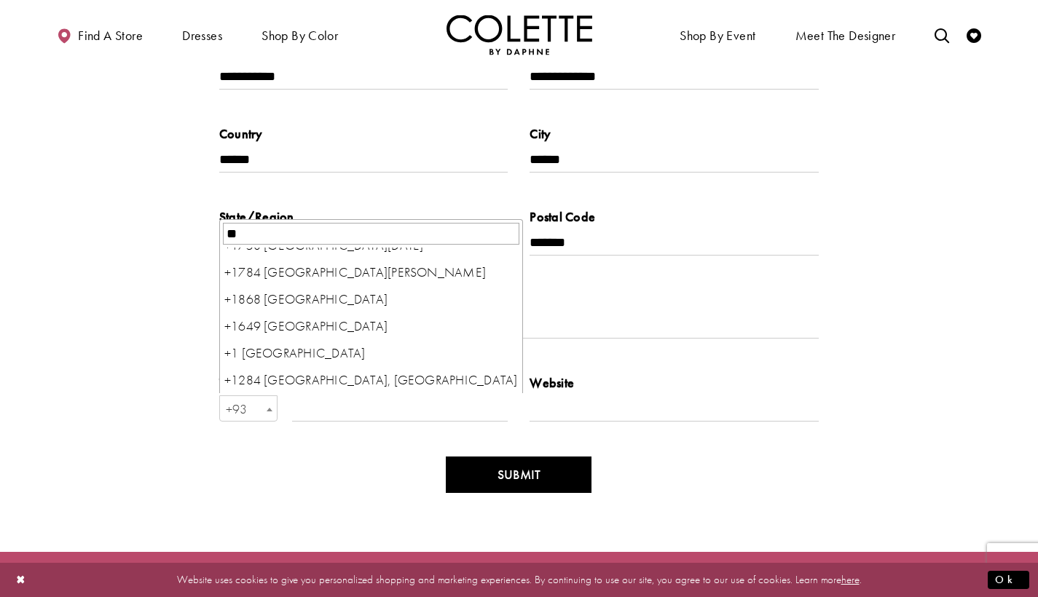
scroll to position [493, 0]
type input "**"
select select "*"
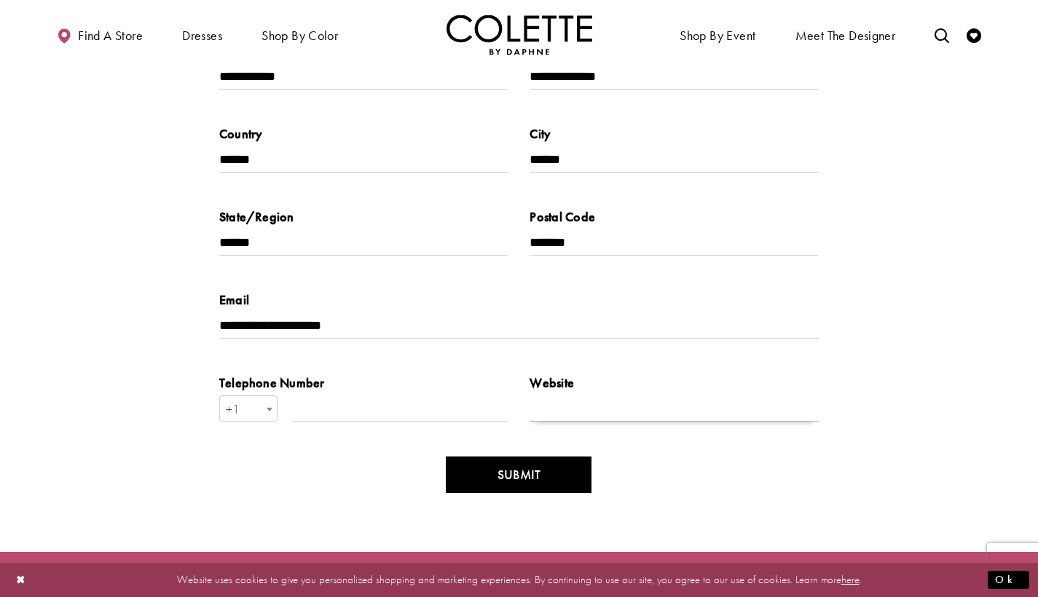
click at [582, 411] on input "Enter Website" at bounding box center [674, 409] width 289 height 26
drag, startPoint x: 229, startPoint y: 404, endPoint x: 396, endPoint y: 403, distance: 166.1
type input "*"
type input "**********"
drag, startPoint x: 396, startPoint y: 403, endPoint x: 595, endPoint y: 412, distance: 199.8
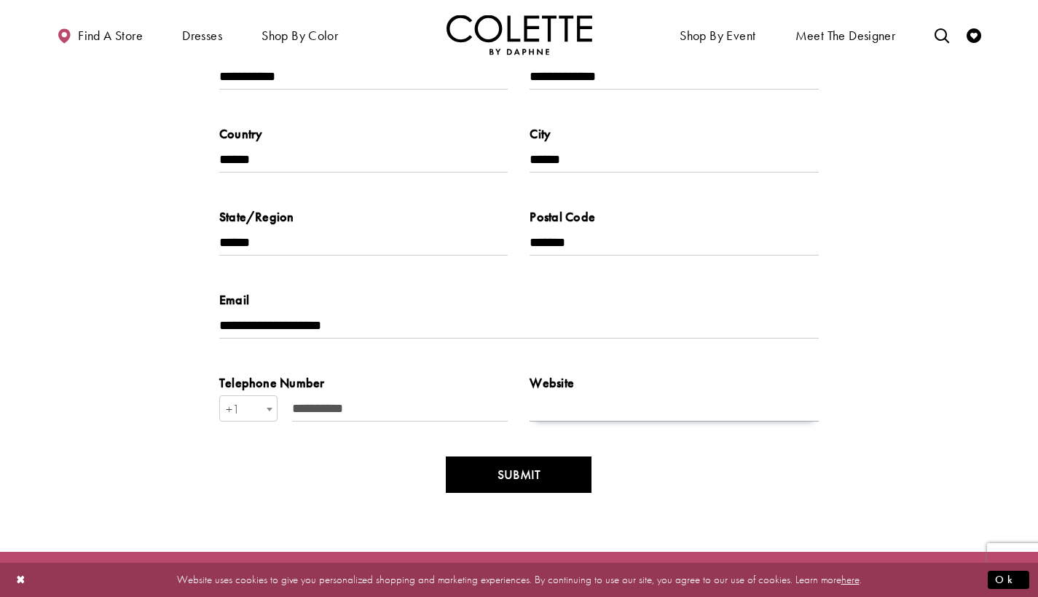
click at [595, 412] on input "Enter Website" at bounding box center [674, 409] width 289 height 26
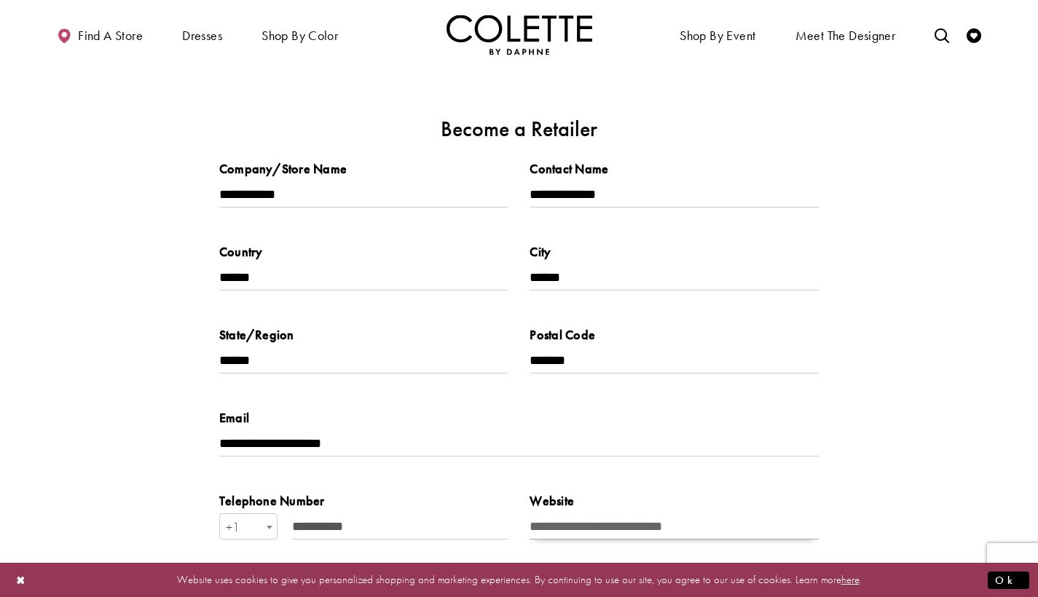
scroll to position [374, 0]
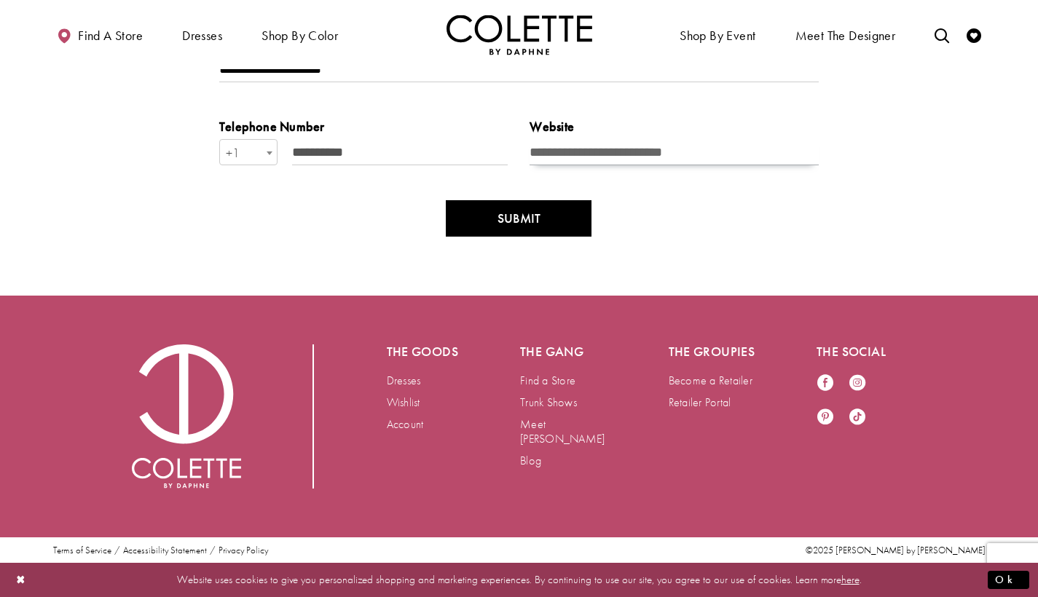
type input "**********"
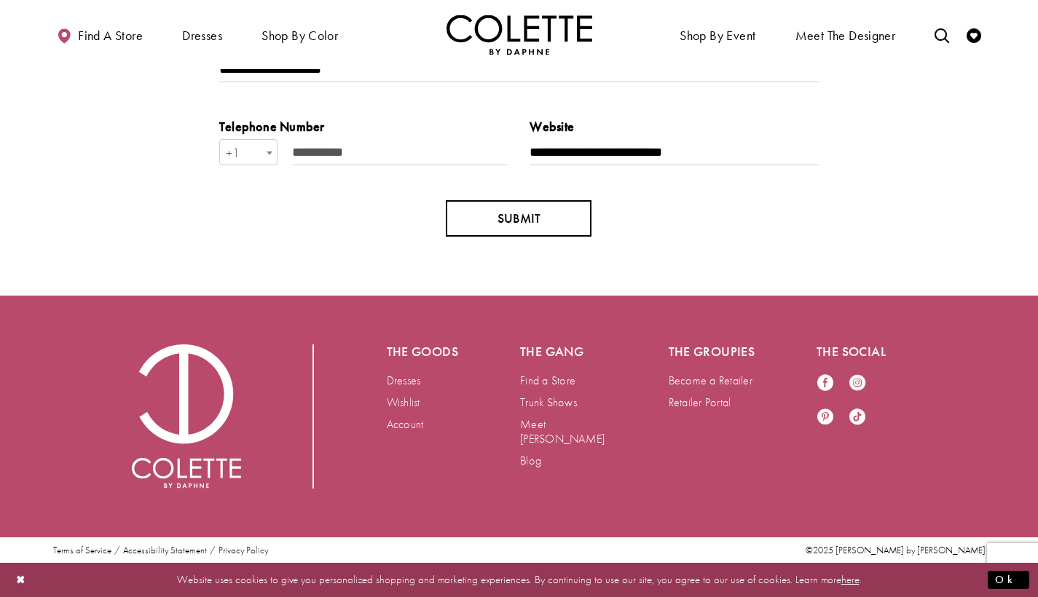
drag, startPoint x: 595, startPoint y: 412, endPoint x: 541, endPoint y: 212, distance: 207.0
click at [541, 212] on button "SUBMIT" at bounding box center [519, 218] width 146 height 36
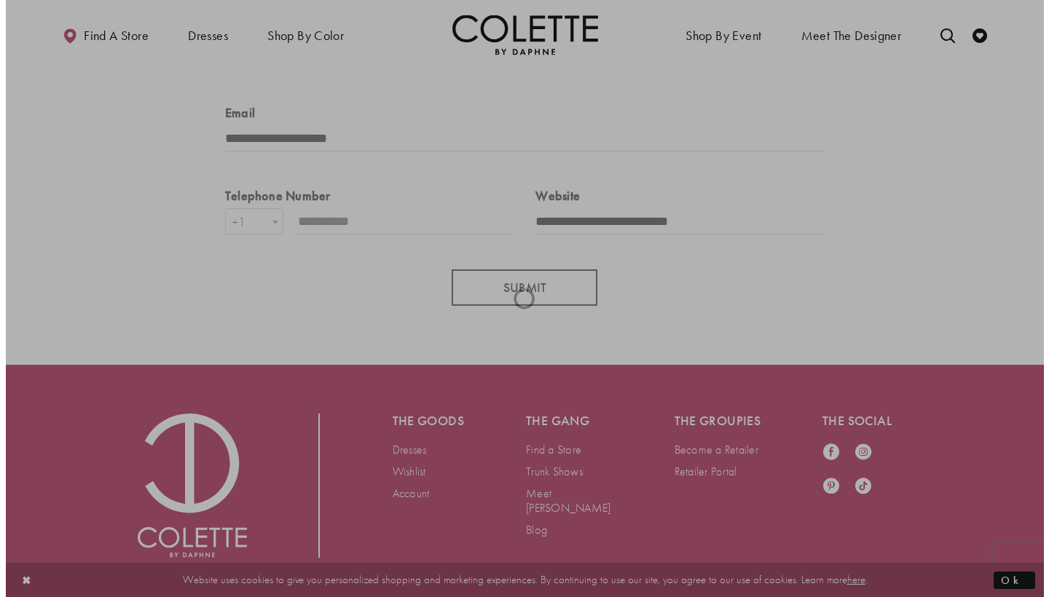
scroll to position [0, 0]
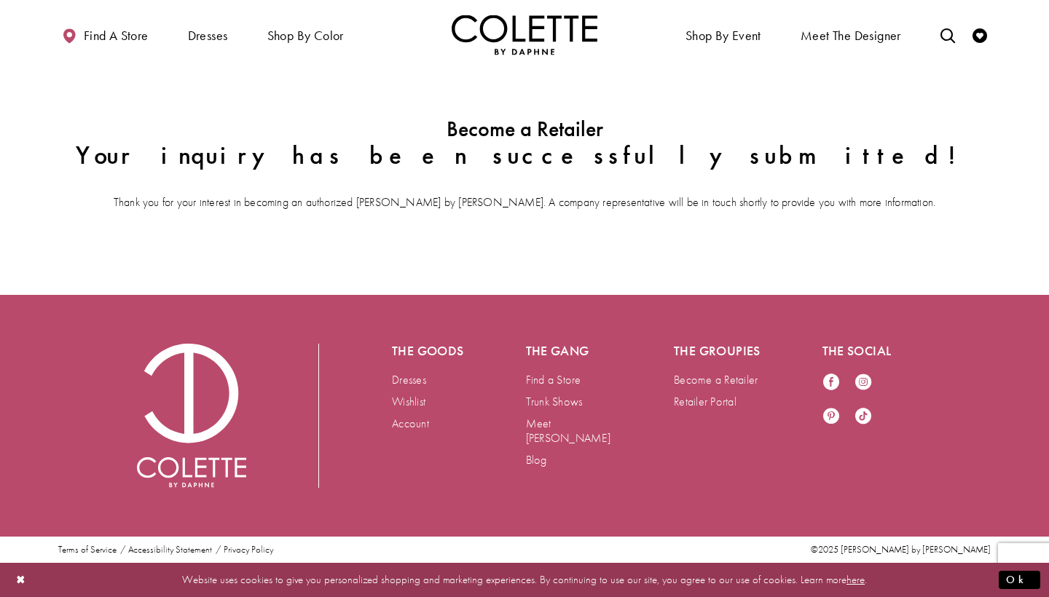
click at [218, 36] on span "Dresses" at bounding box center [208, 35] width 40 height 15
click at [0, 0] on span "PROM DRESSES" at bounding box center [0, 0] width 0 height 0
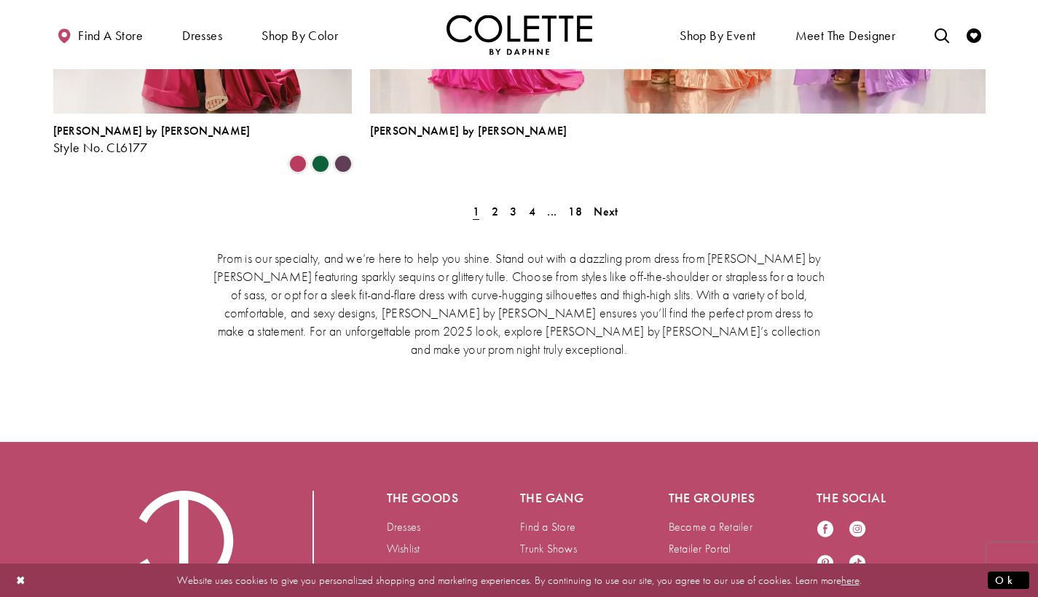
scroll to position [3329, 0]
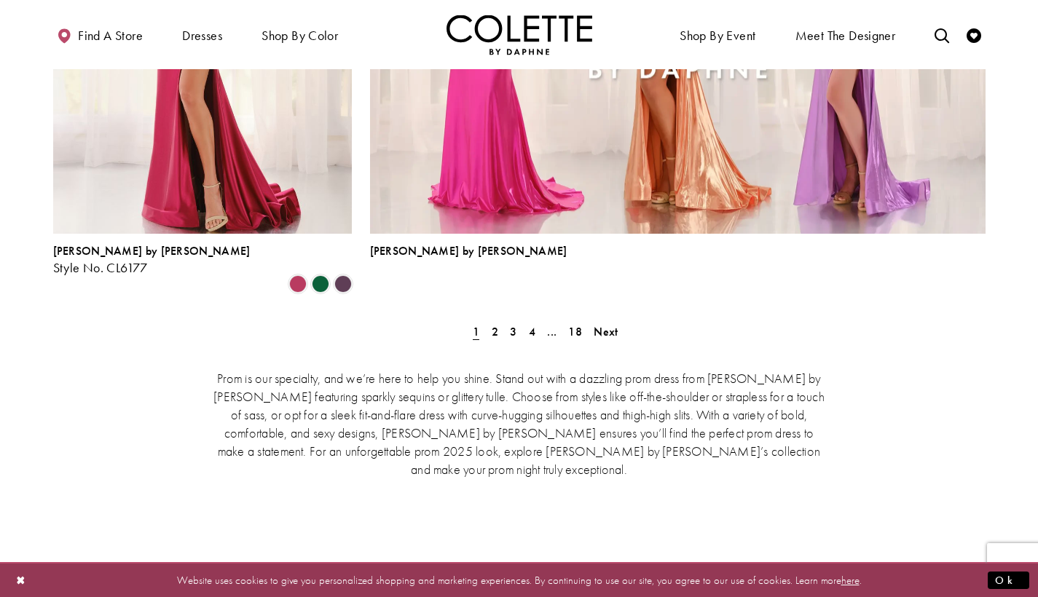
click at [492, 324] on span "2" at bounding box center [495, 331] width 7 height 15
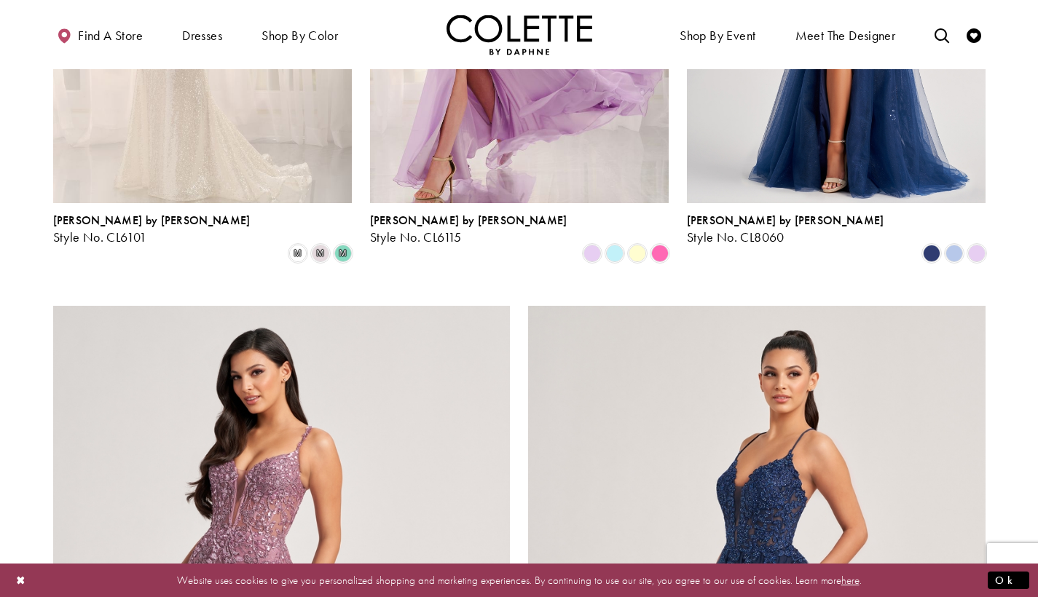
scroll to position [2790, 0]
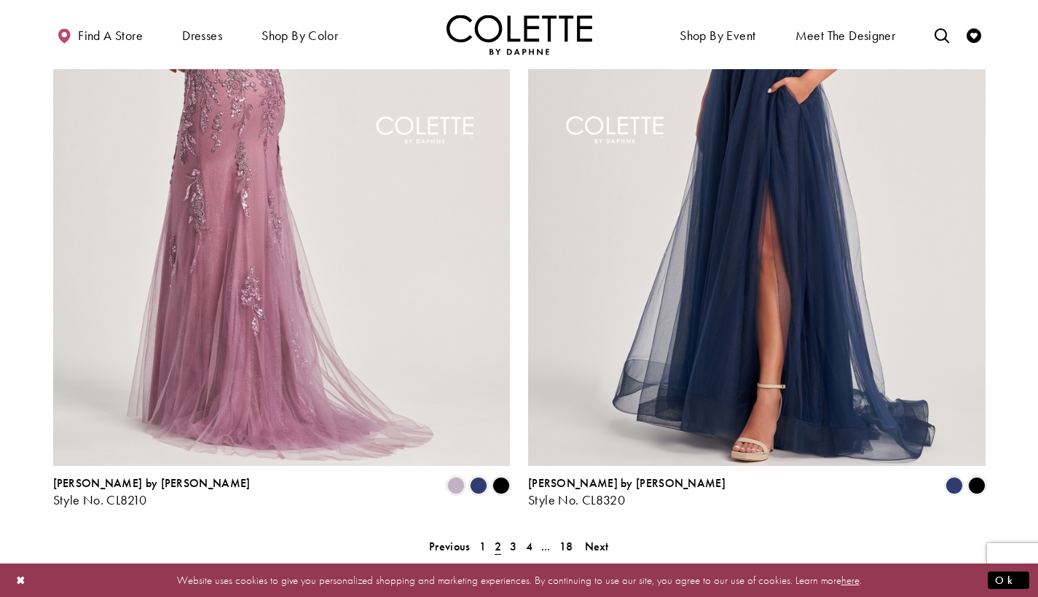
click at [510, 539] on span "3" at bounding box center [513, 546] width 7 height 15
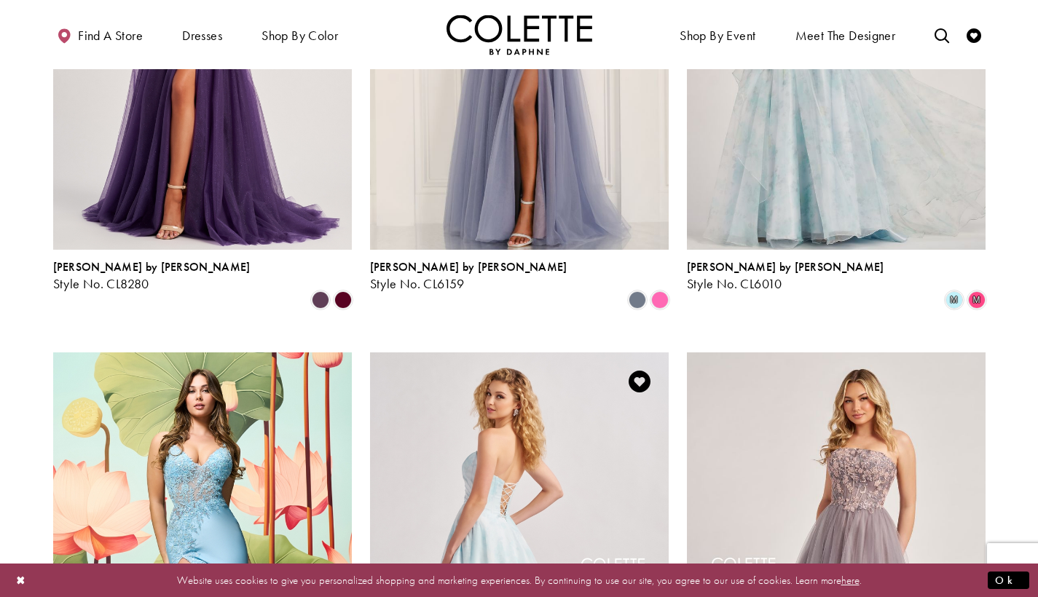
scroll to position [891, 0]
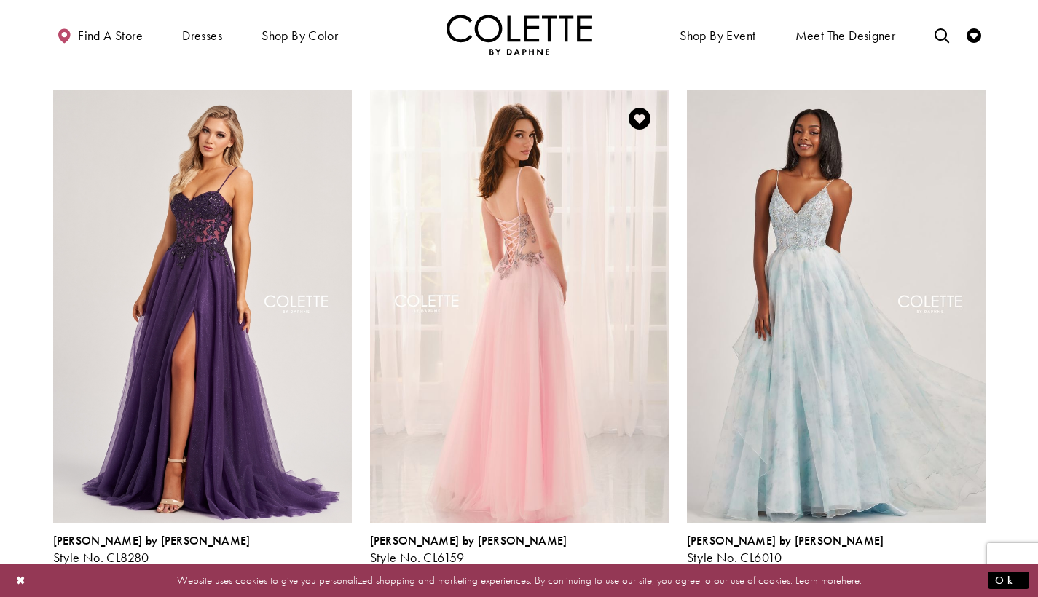
click at [270, 346] on img "Visit Colette by Daphne Style No. CL8280 Page" at bounding box center [202, 307] width 299 height 434
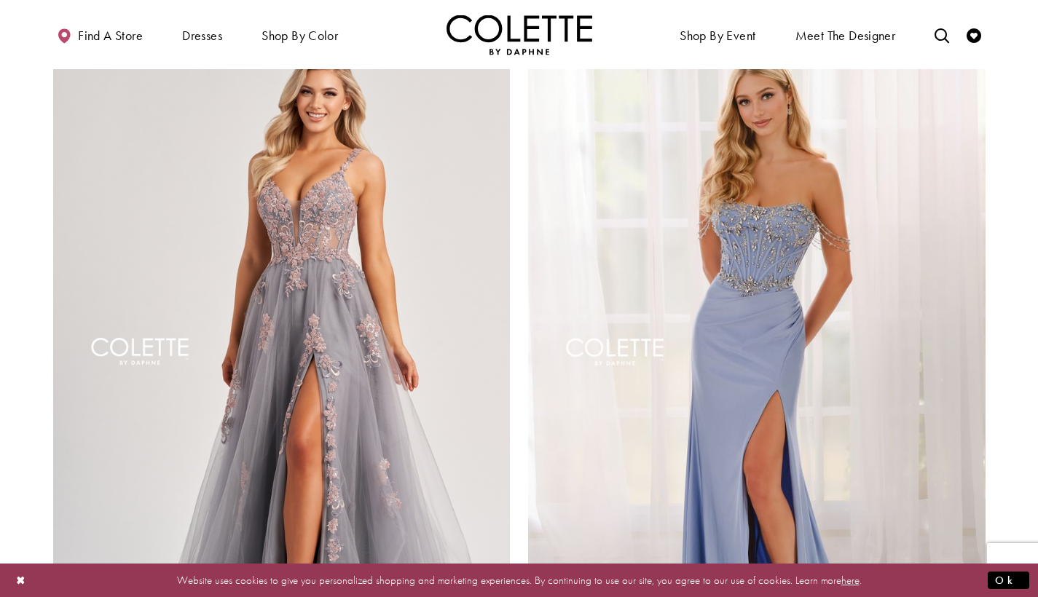
scroll to position [2846, 0]
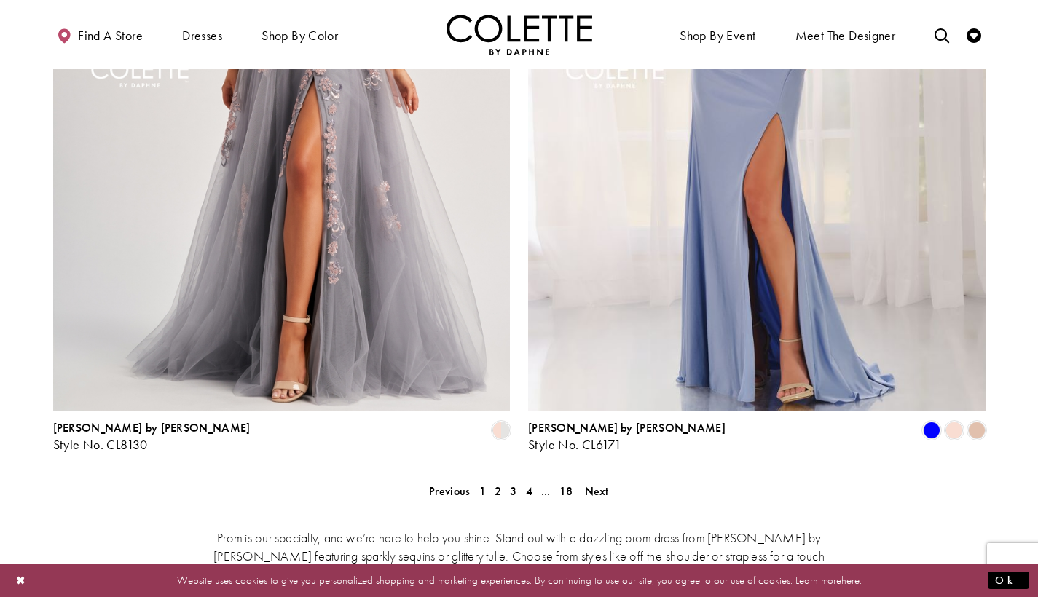
click at [529, 484] on span "4" at bounding box center [529, 491] width 7 height 15
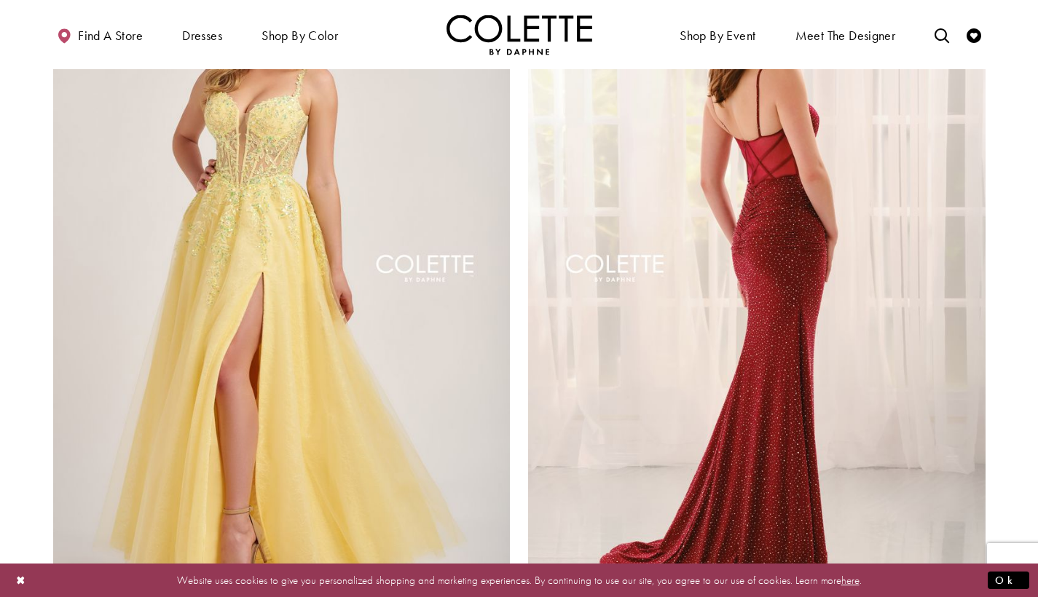
scroll to position [2773, 0]
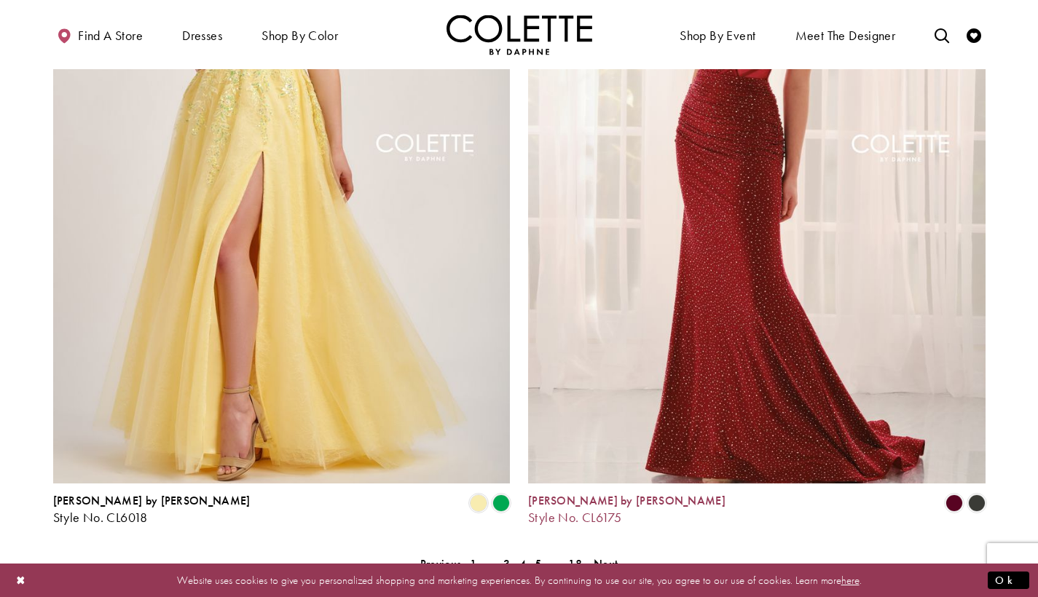
click at [535, 557] on span "5" at bounding box center [538, 564] width 7 height 15
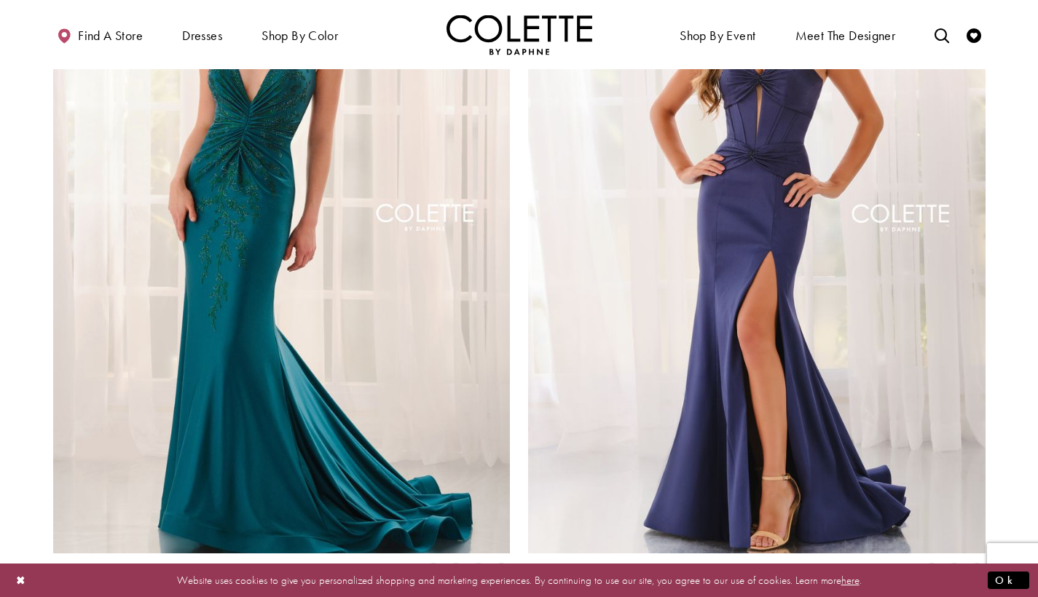
scroll to position [2970, 0]
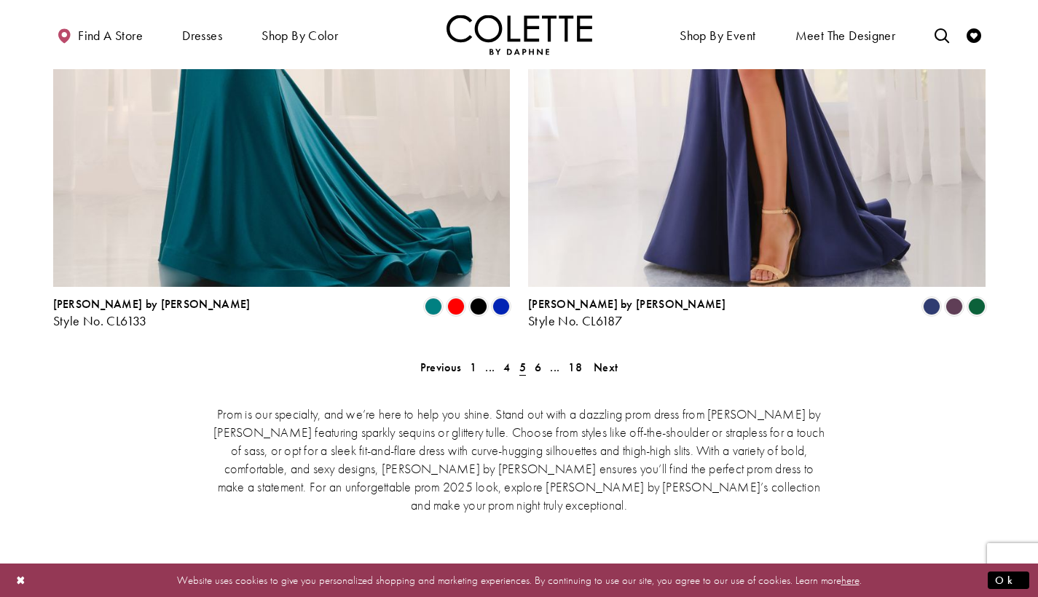
click at [538, 360] on span "6" at bounding box center [538, 367] width 7 height 15
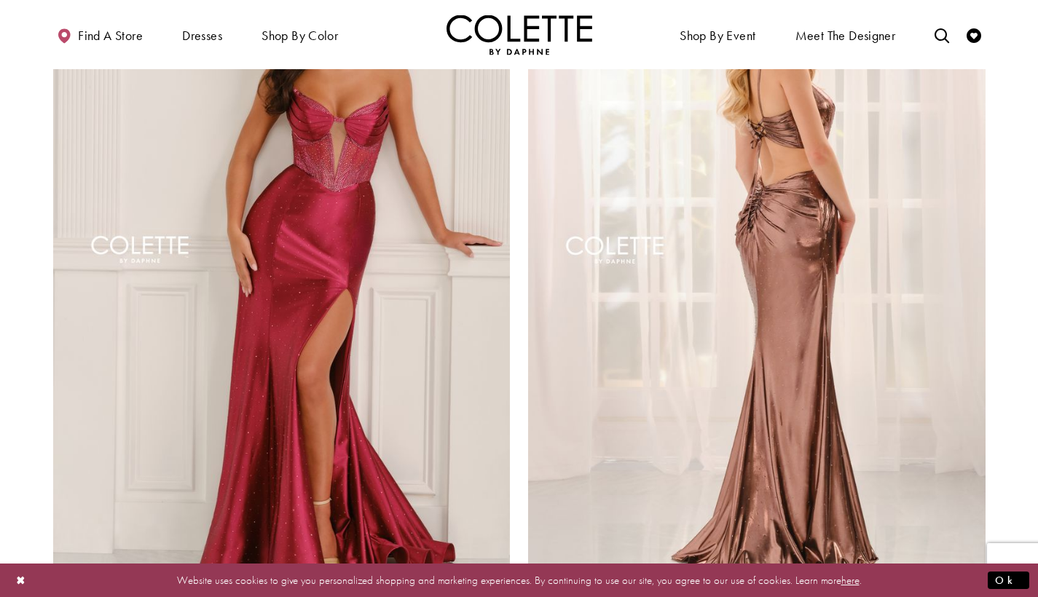
scroll to position [3157, 0]
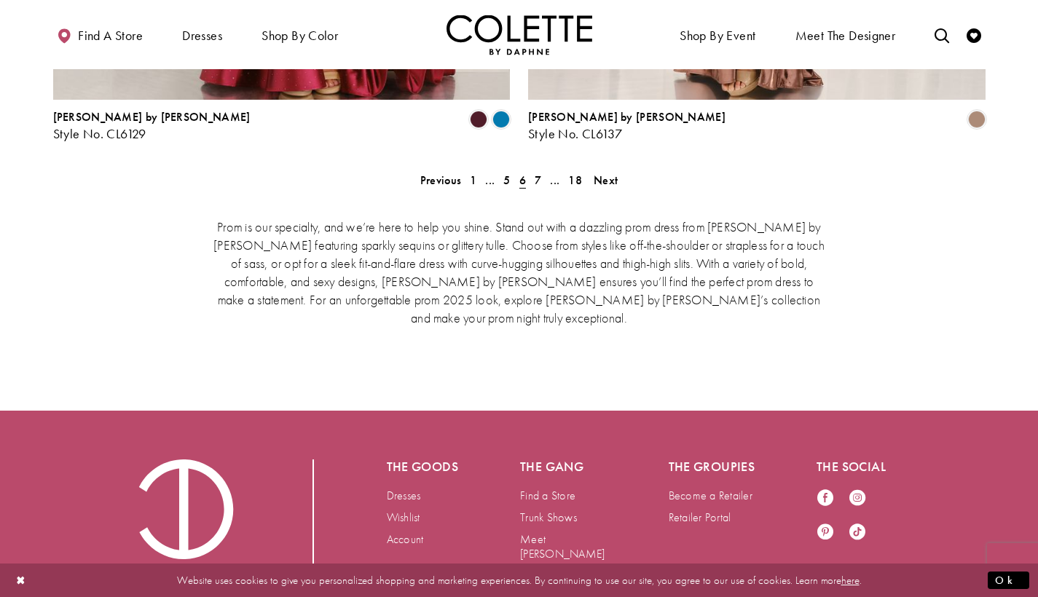
click at [536, 173] on span "7" at bounding box center [538, 180] width 7 height 15
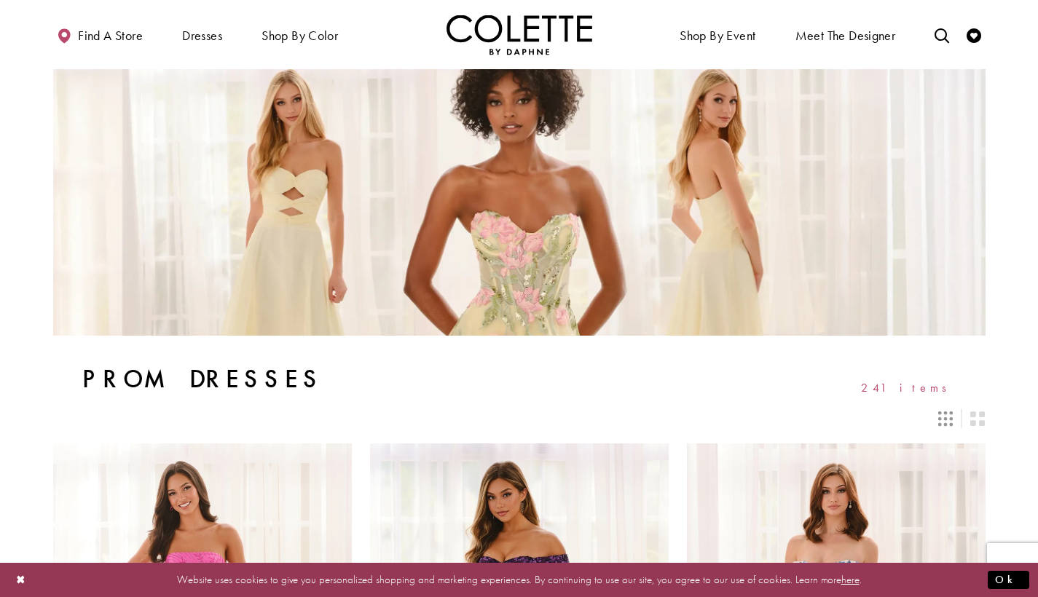
click at [213, 40] on span "Dresses" at bounding box center [202, 35] width 40 height 15
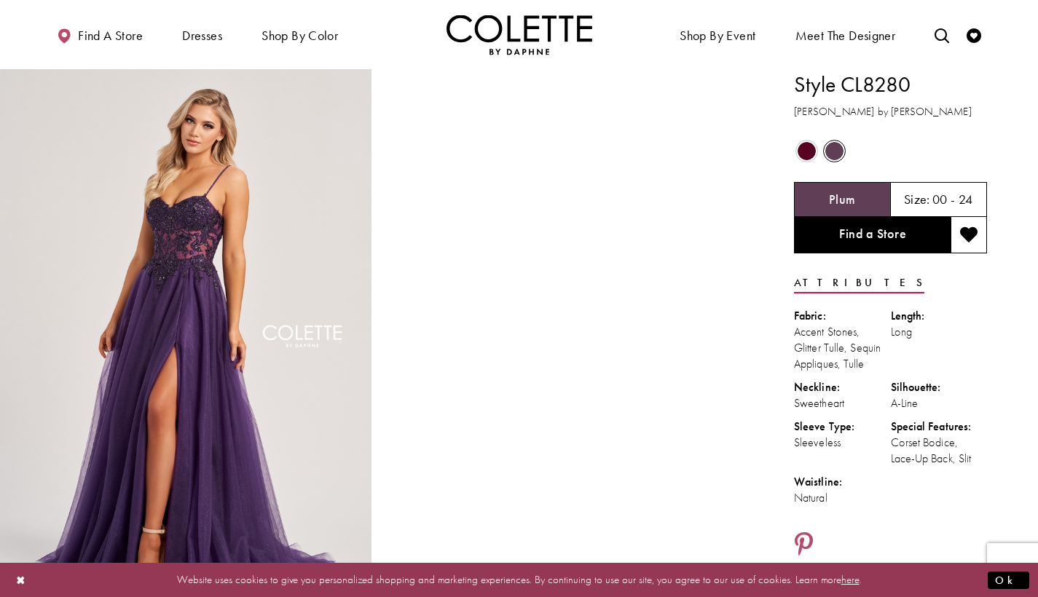
click at [804, 155] on span "Product color controls state depends on size chosen" at bounding box center [807, 151] width 18 height 18
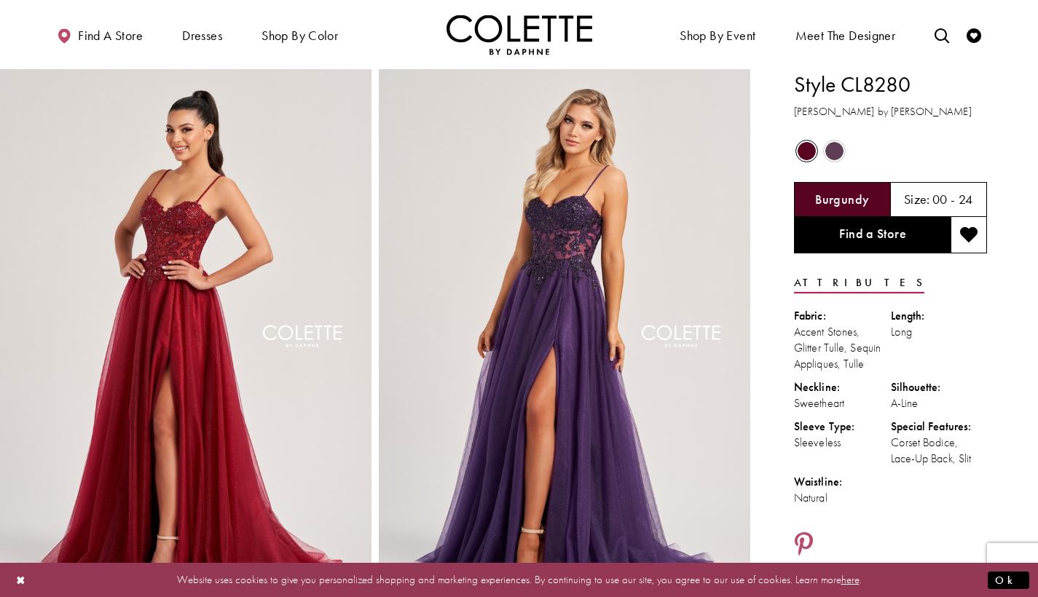
click at [841, 153] on span "Product color controls state depends on size chosen" at bounding box center [834, 151] width 18 height 18
